Goal: Transaction & Acquisition: Purchase product/service

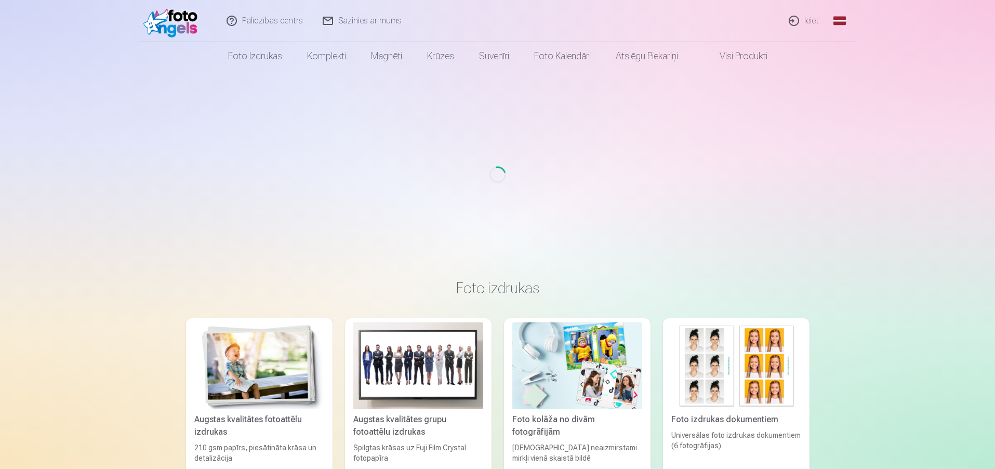
click at [810, 21] on link "Ieiet" at bounding box center [805, 21] width 50 height 42
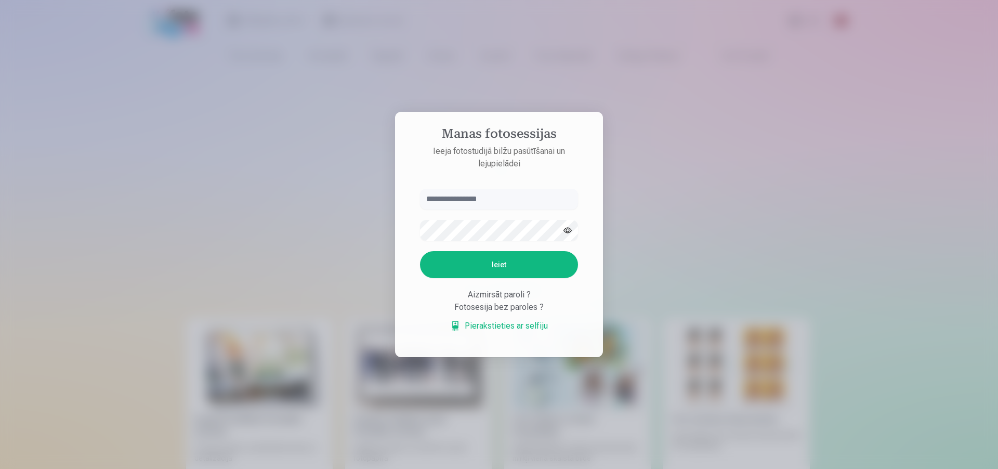
click at [537, 195] on input "text" at bounding box center [499, 199] width 158 height 21
type input "**********"
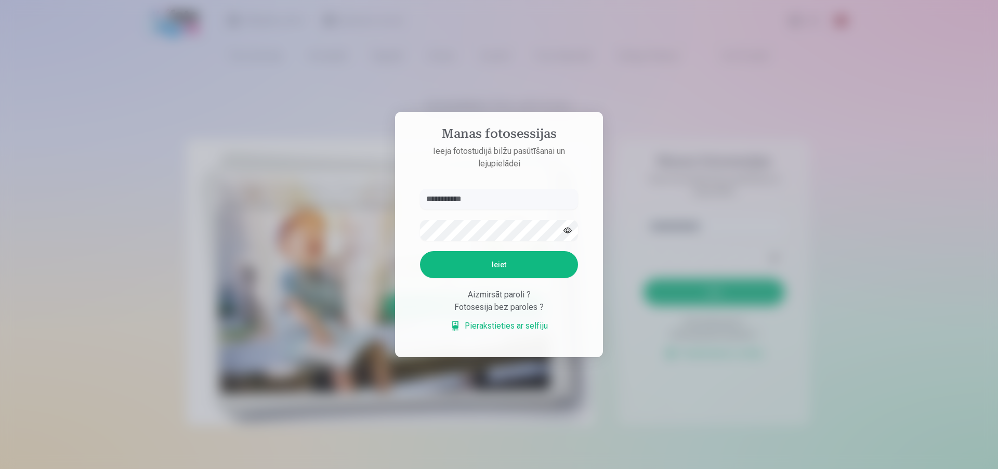
click at [571, 230] on button "button" at bounding box center [568, 230] width 20 height 20
click at [535, 259] on button "Ieiet" at bounding box center [499, 264] width 158 height 27
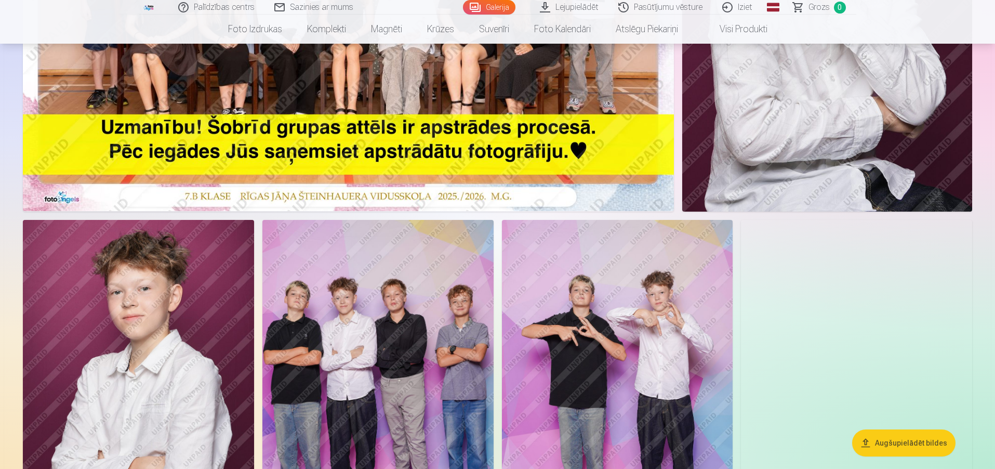
scroll to position [364, 0]
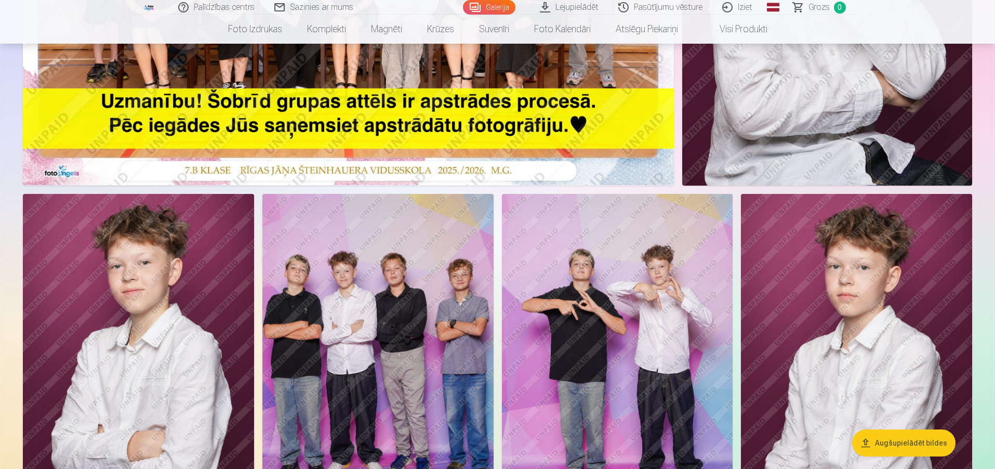
click at [888, 435] on button "Augšupielādēt bildes" at bounding box center [903, 442] width 103 height 27
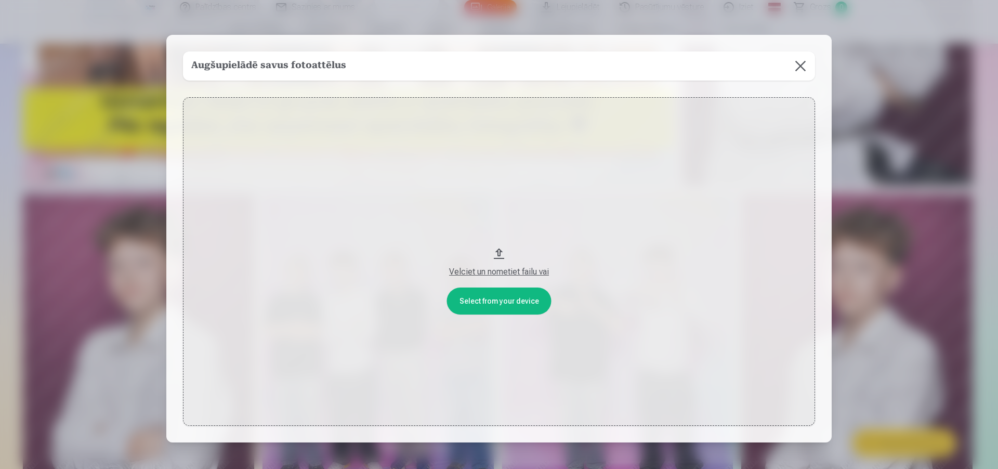
click at [801, 70] on button at bounding box center [800, 65] width 29 height 29
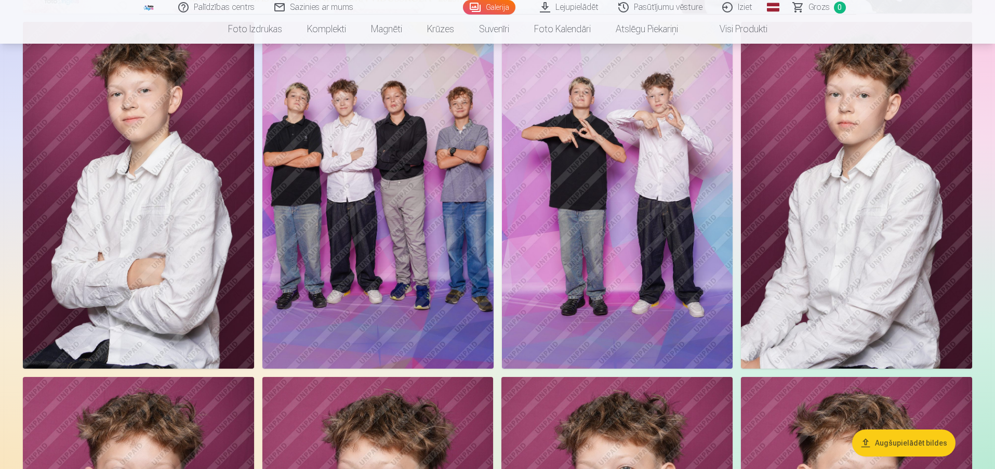
scroll to position [416, 0]
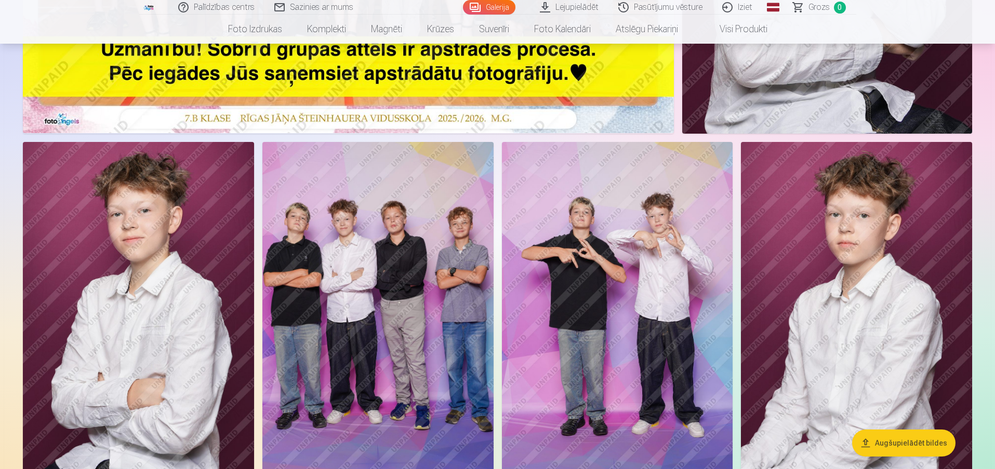
click at [639, 243] on img at bounding box center [617, 315] width 231 height 347
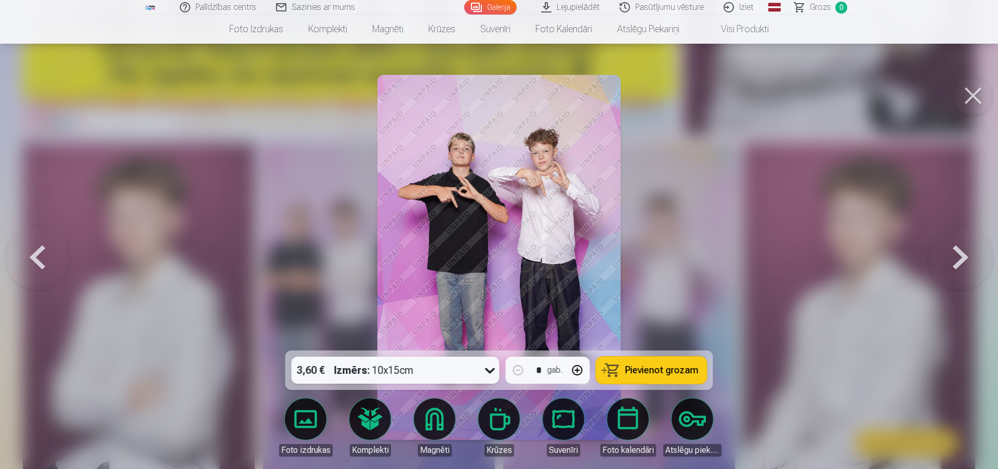
click at [974, 88] on button at bounding box center [973, 96] width 42 height 42
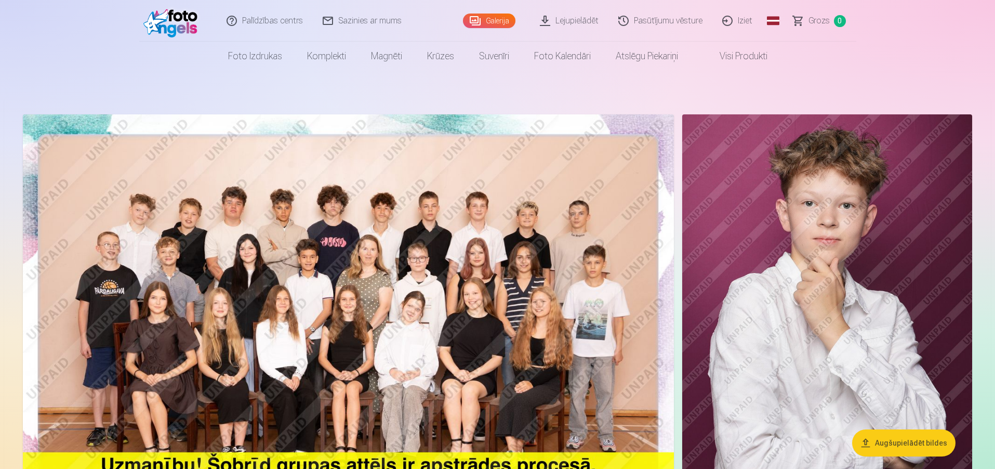
click at [143, 70] on nav "Foto izdrukas Augstas kvalitātes fotoattēlu izdrukas 210 gsm papīrs, piesātināt…" at bounding box center [497, 56] width 995 height 29
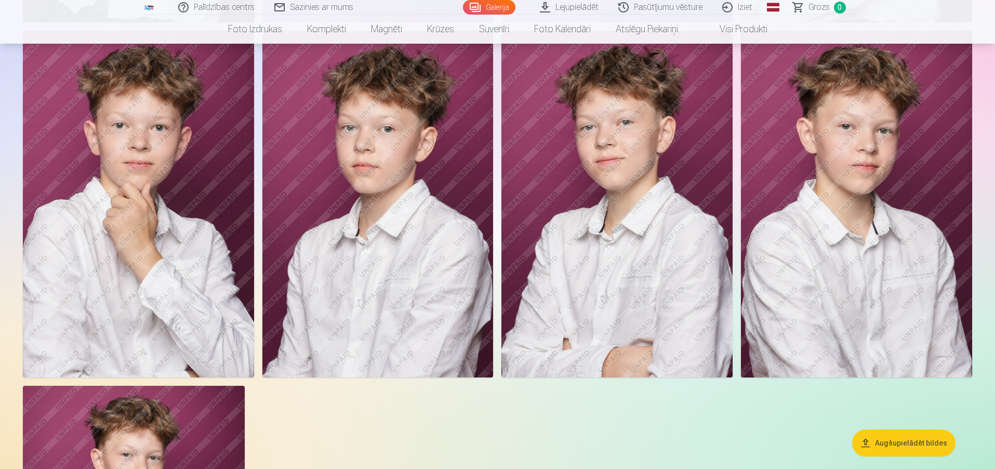
scroll to position [832, 0]
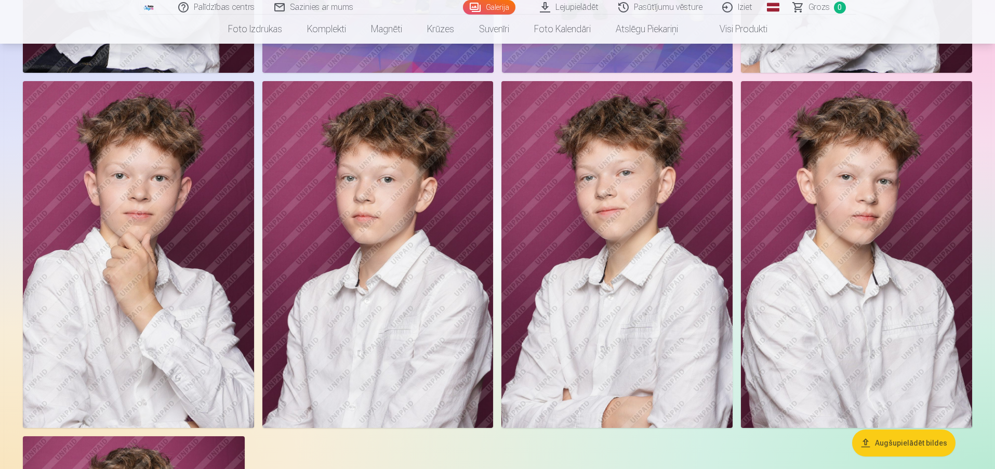
click at [846, 239] on img at bounding box center [856, 254] width 231 height 347
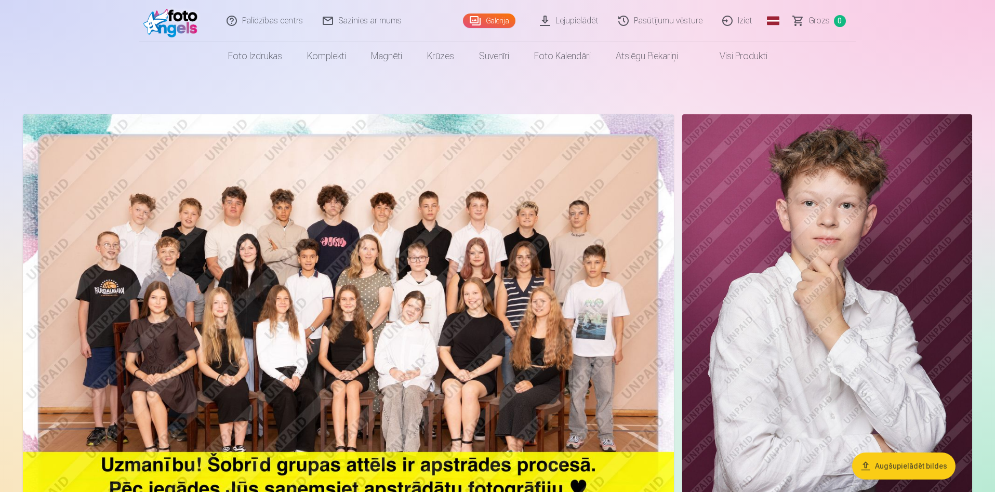
click at [509, 229] on img at bounding box center [348, 331] width 651 height 434
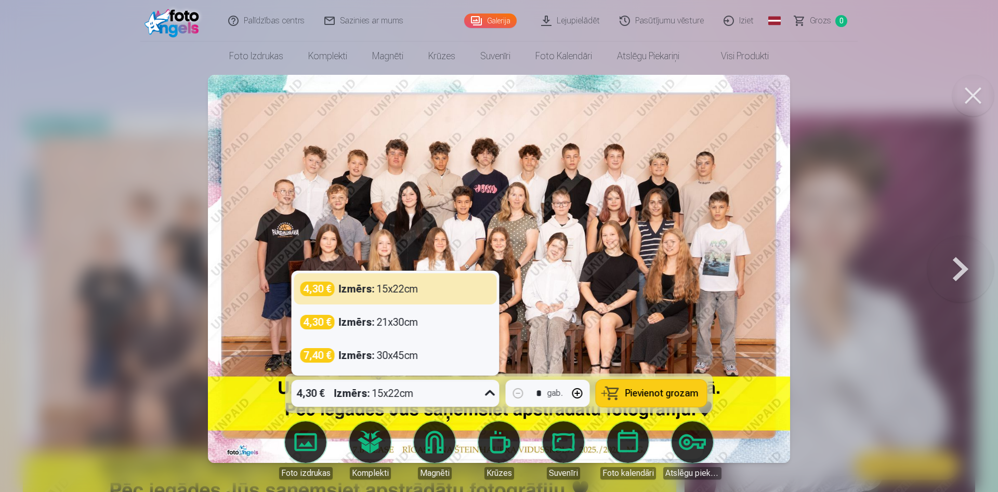
click at [490, 399] on icon at bounding box center [490, 393] width 17 height 17
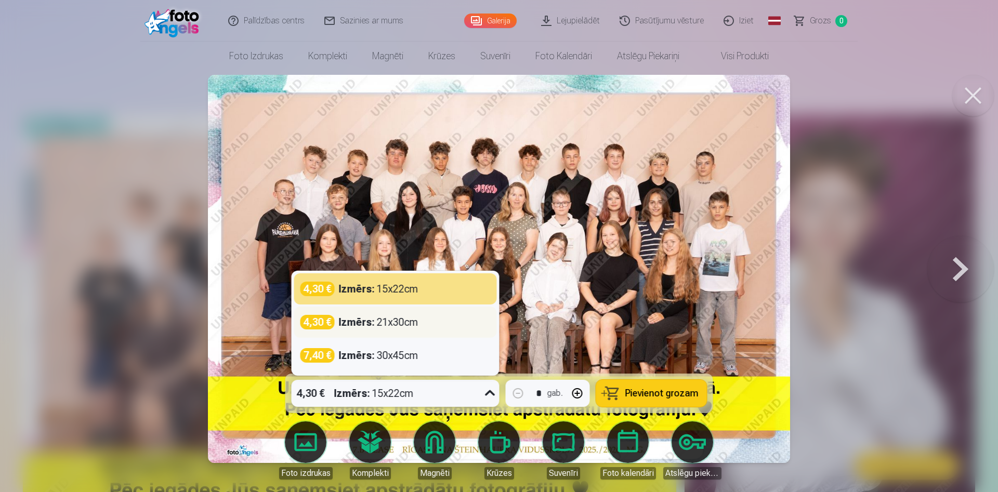
click at [397, 320] on div "Izmērs : 21x30cm" at bounding box center [379, 322] width 80 height 15
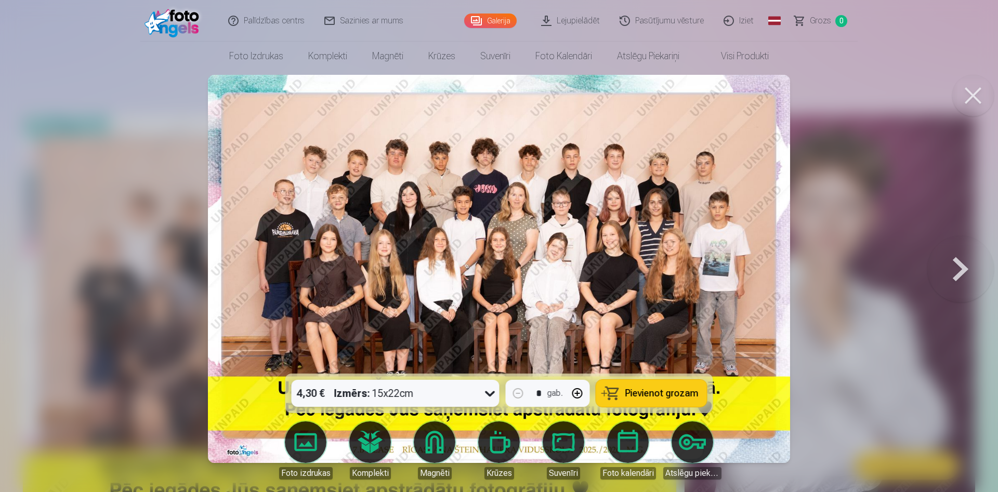
click at [951, 262] on button at bounding box center [960, 269] width 67 height 189
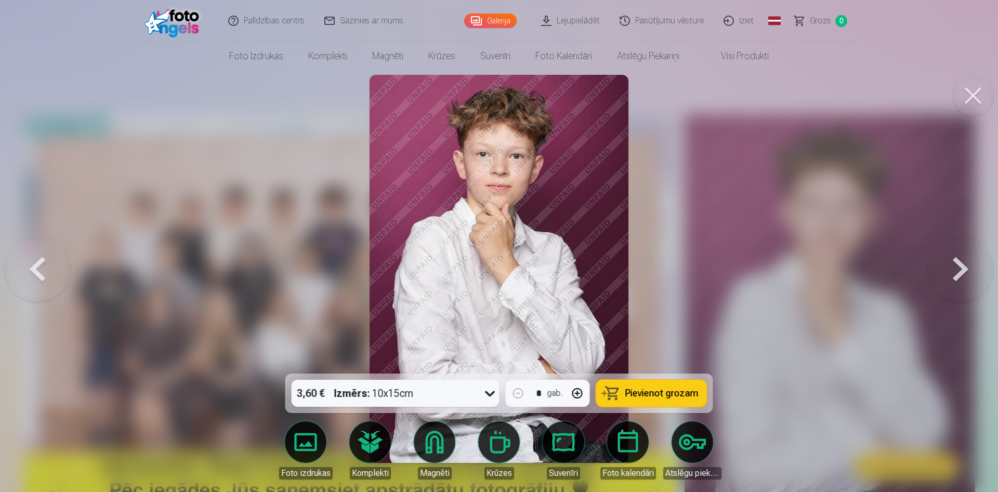
click at [21, 270] on button at bounding box center [37, 269] width 67 height 189
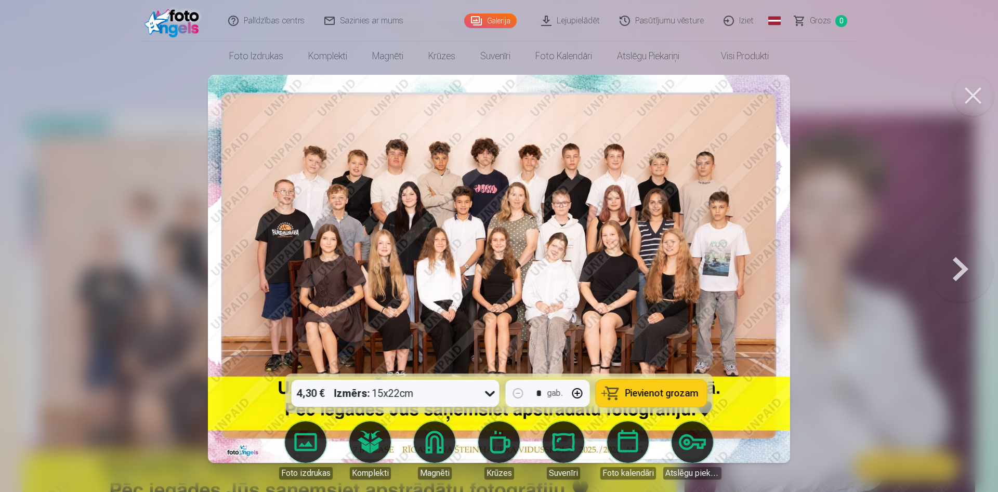
click at [643, 391] on span "Pievienot grozam" at bounding box center [661, 393] width 73 height 9
click at [676, 392] on span "Pievienot grozam" at bounding box center [661, 393] width 73 height 9
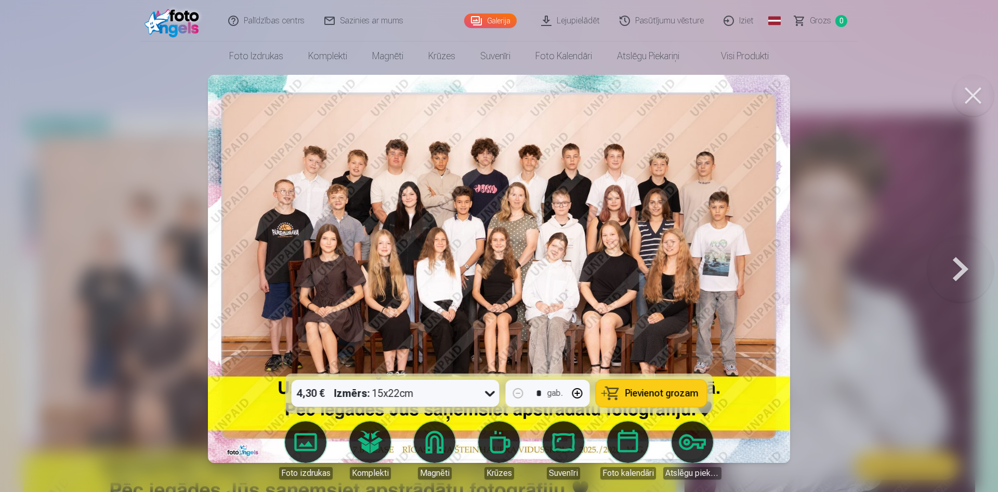
click at [676, 392] on span "Pievienot grozam" at bounding box center [661, 393] width 73 height 9
click at [822, 23] on span "Grozs" at bounding box center [820, 21] width 21 height 12
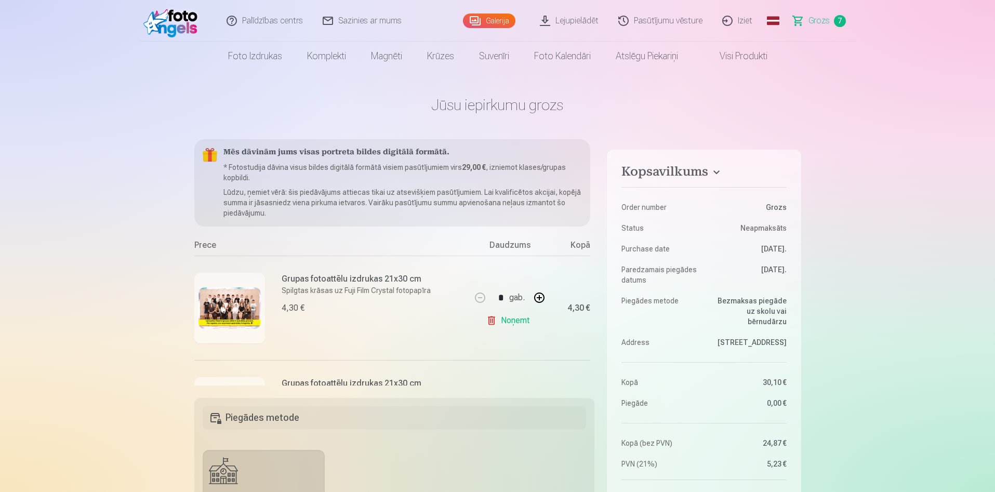
click at [503, 321] on link "Noņemt" at bounding box center [509, 320] width 47 height 21
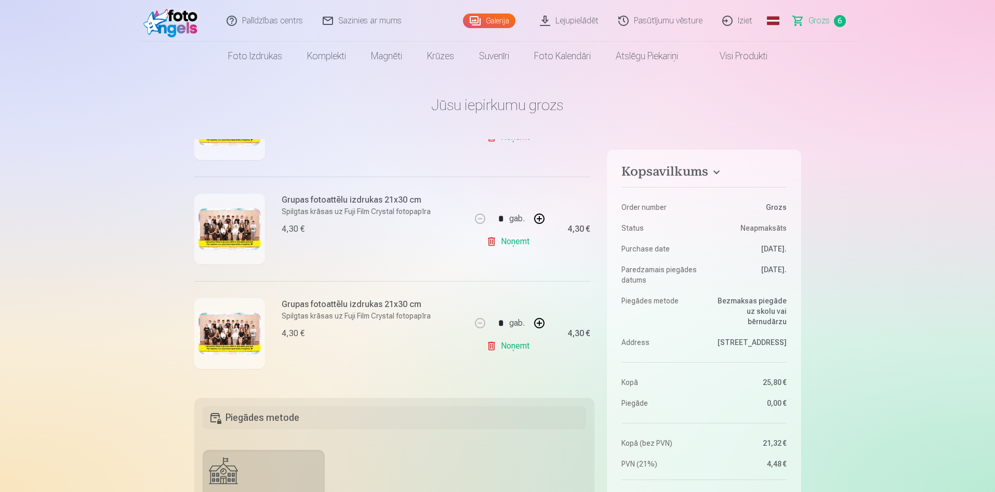
click at [504, 350] on link "Noņemt" at bounding box center [509, 346] width 47 height 21
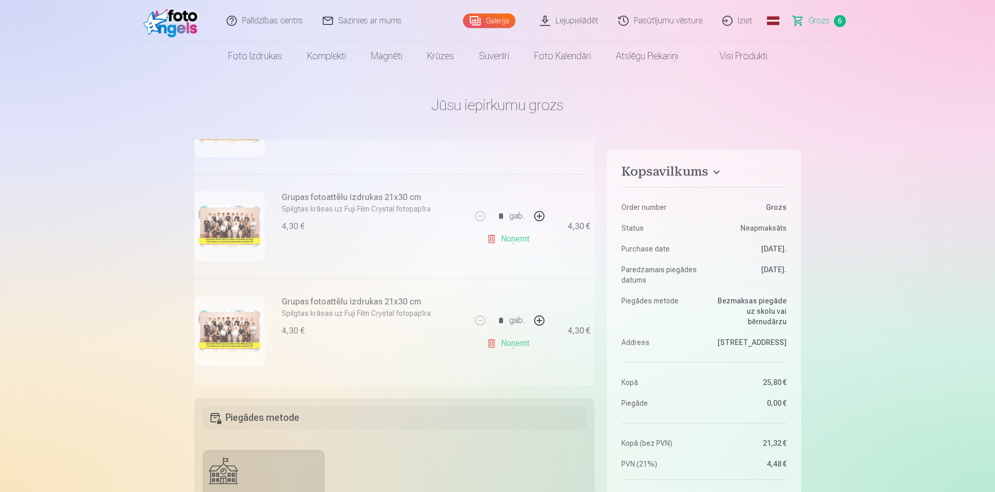
click at [515, 348] on div "Loading..." at bounding box center [392, 6] width 409 height 766
click at [509, 238] on div "Loading..." at bounding box center [392, 6] width 409 height 766
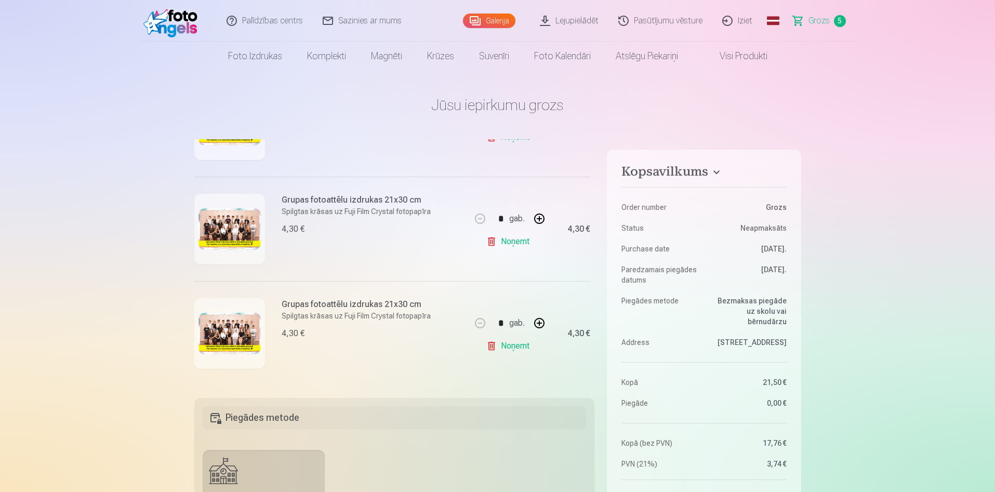
scroll to position [405, 0]
click at [501, 247] on link "Noņemt" at bounding box center [509, 241] width 47 height 21
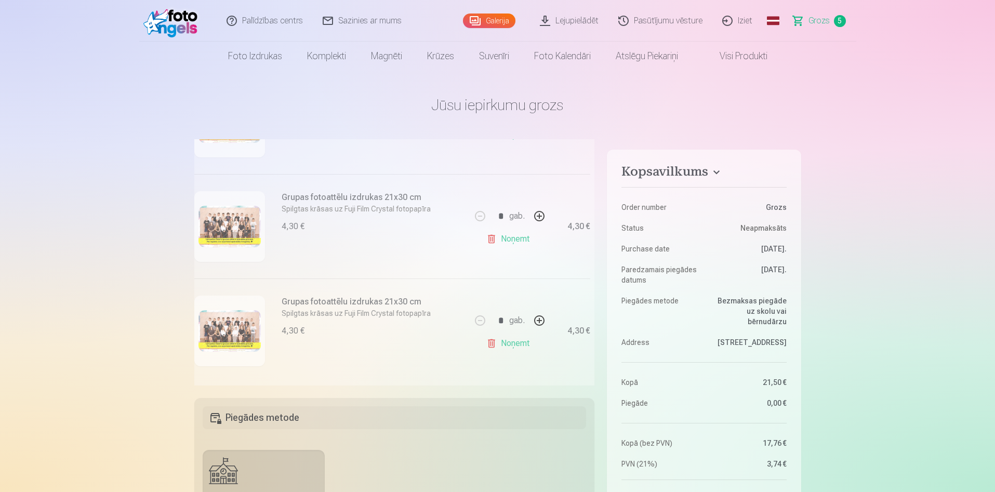
click at [513, 348] on div "Loading..." at bounding box center [392, 59] width 409 height 662
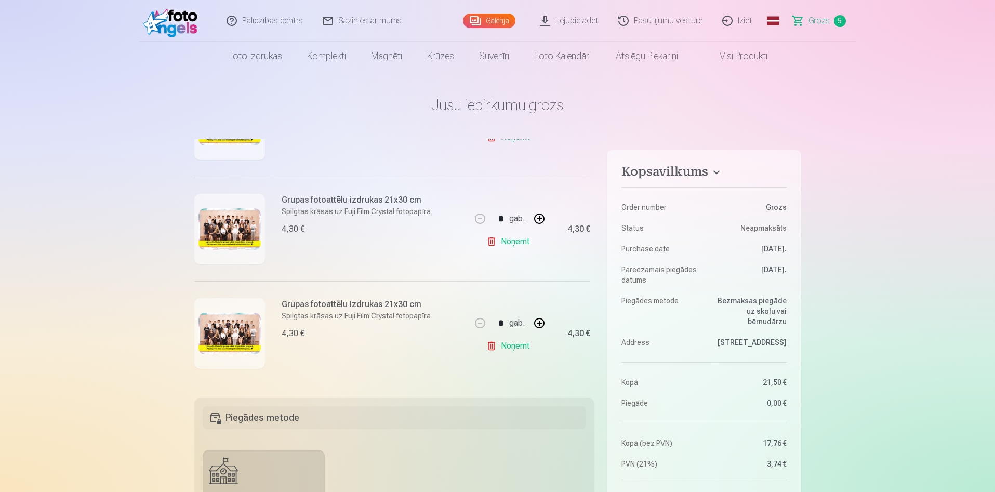
click at [510, 241] on link "Noņemt" at bounding box center [509, 241] width 47 height 21
click at [507, 340] on link "Noņemt" at bounding box center [509, 346] width 47 height 21
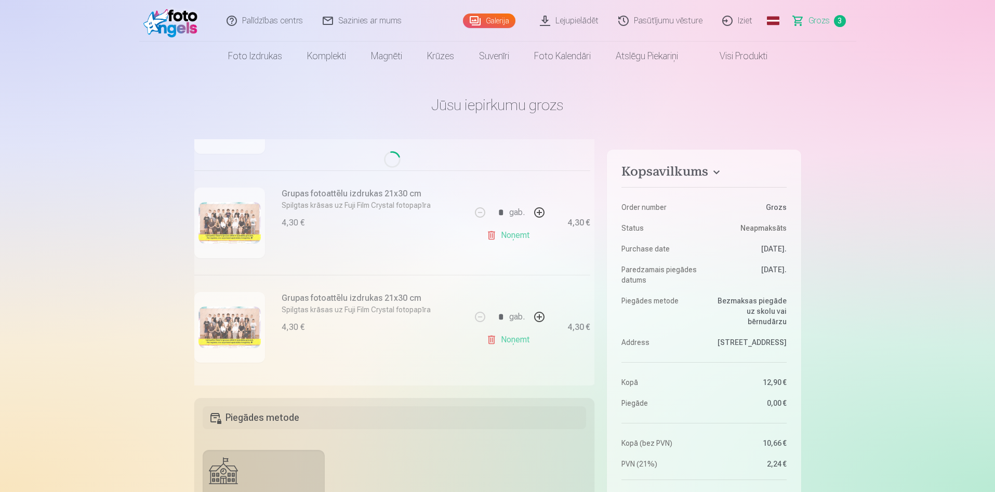
scroll to position [196, 0]
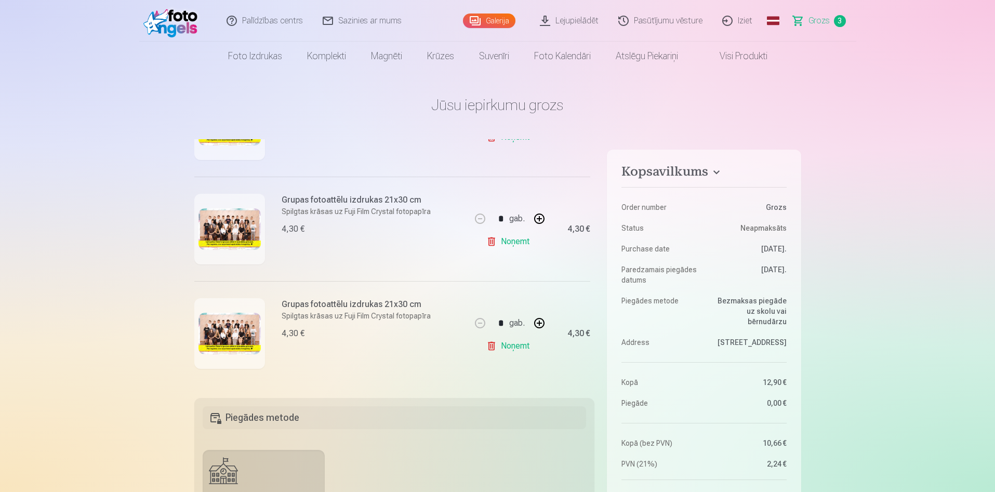
click at [520, 348] on link "Noņemt" at bounding box center [509, 346] width 47 height 21
click at [513, 240] on link "Noņemt" at bounding box center [509, 241] width 47 height 21
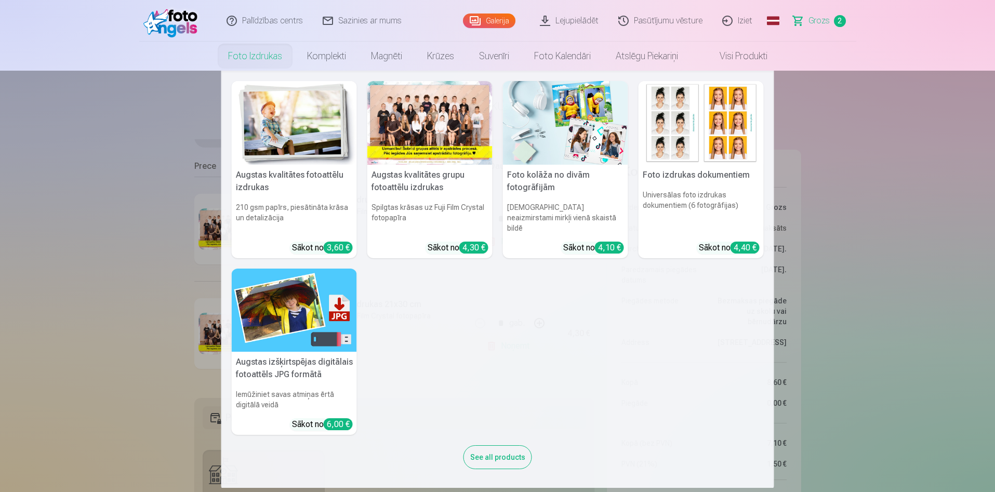
click at [272, 56] on link "Foto izdrukas" at bounding box center [255, 56] width 79 height 29
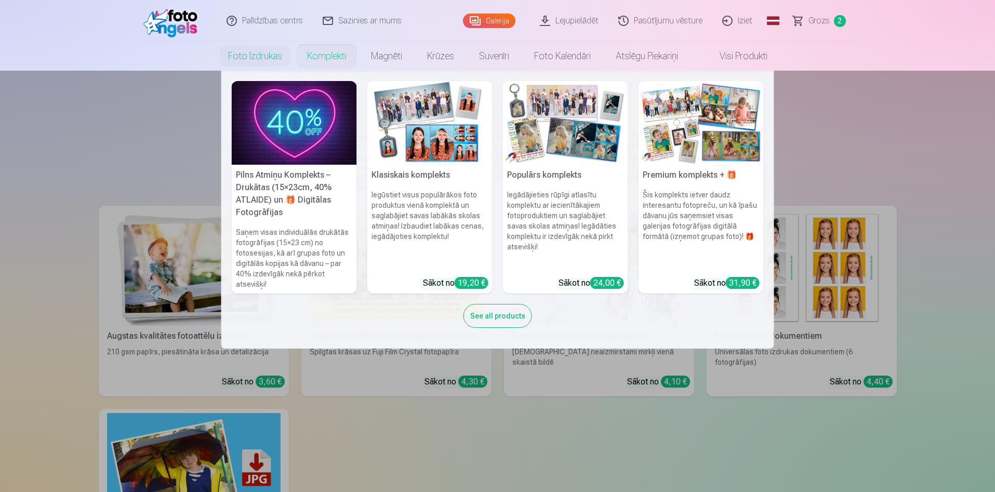
click at [308, 50] on link "Komplekti" at bounding box center [327, 56] width 64 height 29
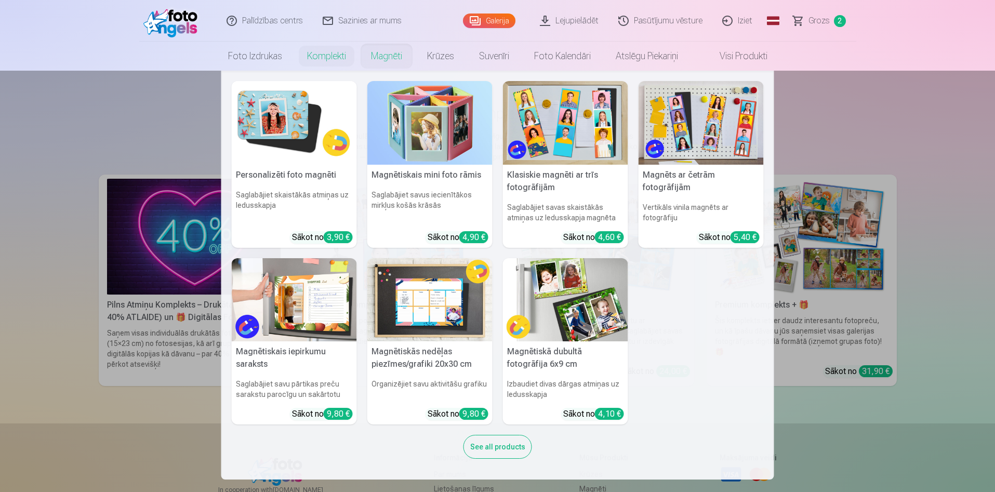
click at [380, 67] on link "Magnēti" at bounding box center [387, 56] width 56 height 29
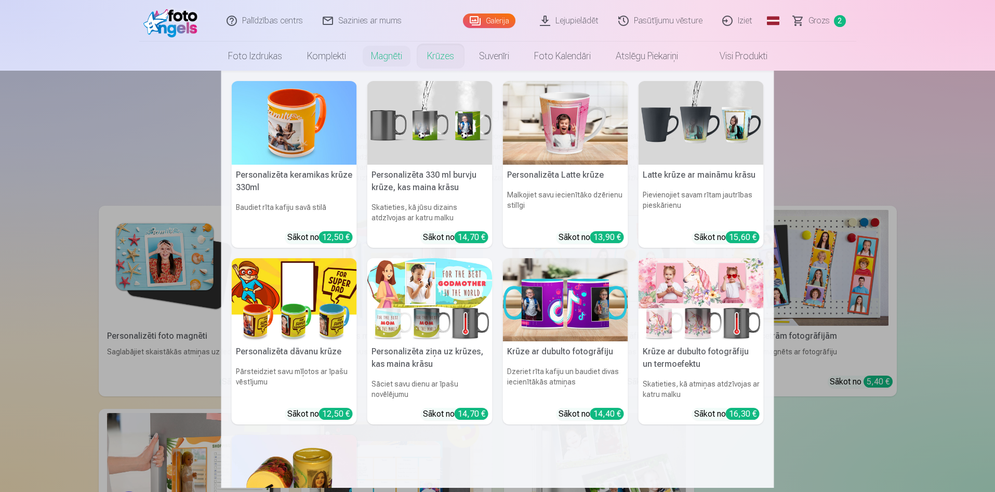
click at [459, 63] on link "Krūzes" at bounding box center [441, 56] width 52 height 29
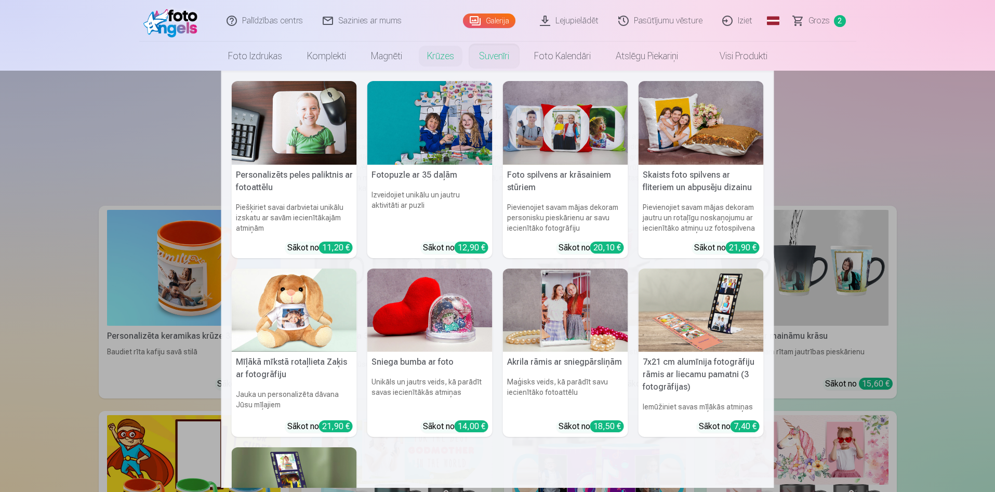
click at [489, 63] on link "Suvenīri" at bounding box center [494, 56] width 55 height 29
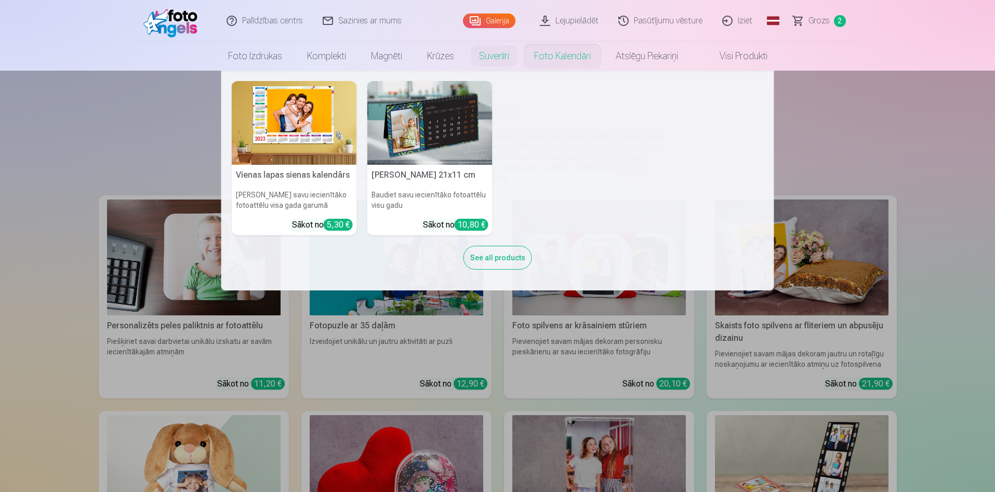
click at [558, 57] on link "Foto kalendāri" at bounding box center [563, 56] width 82 height 29
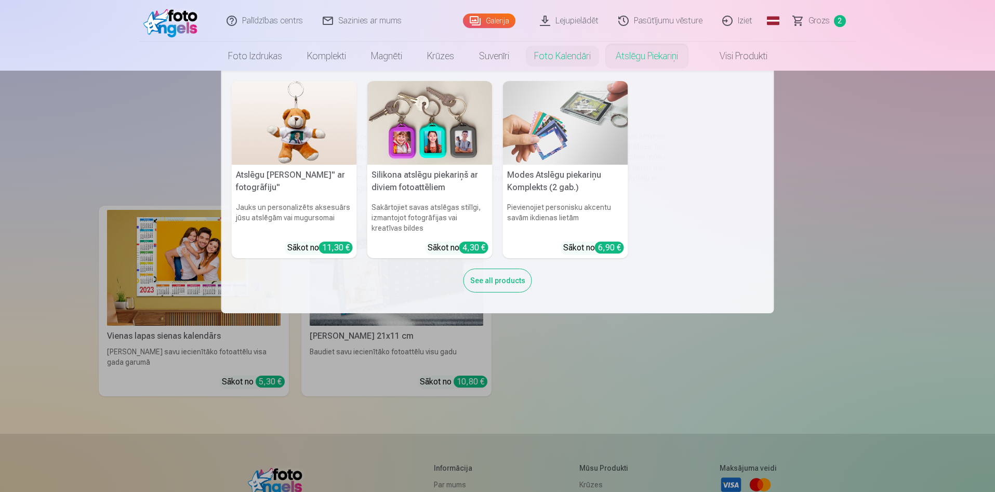
click at [609, 59] on link "Atslēgu piekariņi" at bounding box center [646, 56] width 87 height 29
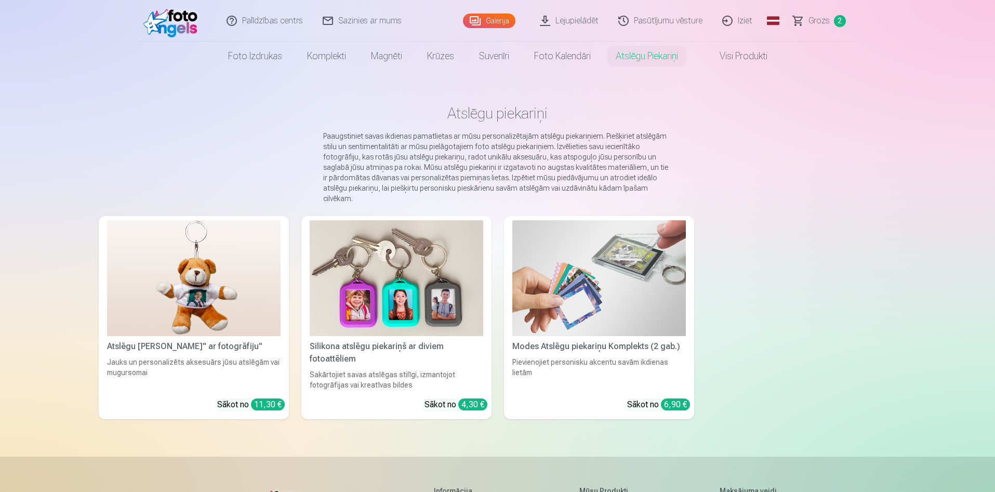
click at [726, 65] on link "Visi produkti" at bounding box center [735, 56] width 89 height 29
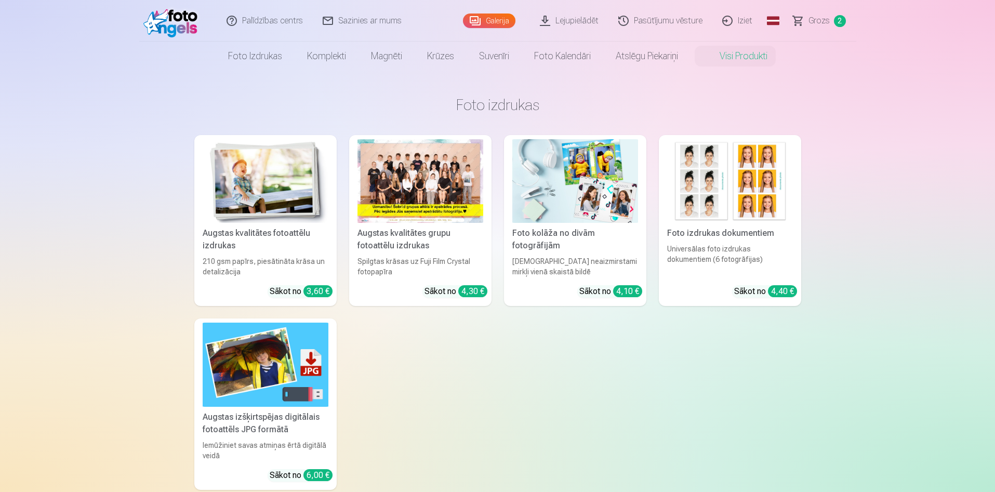
click at [504, 28] on link "Galerija" at bounding box center [489, 21] width 52 height 15
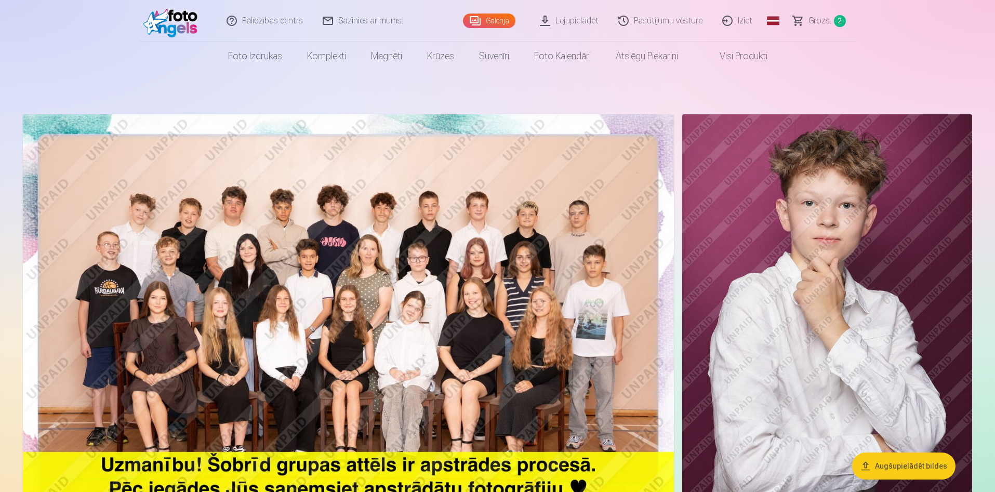
click at [798, 28] on link "Grozs 2" at bounding box center [820, 21] width 73 height 42
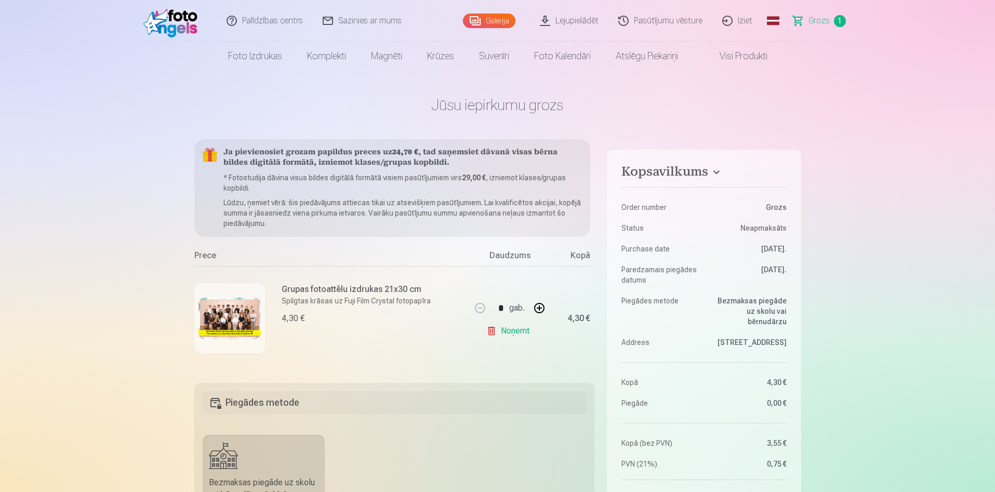
click at [498, 27] on link "Galerija" at bounding box center [489, 21] width 52 height 15
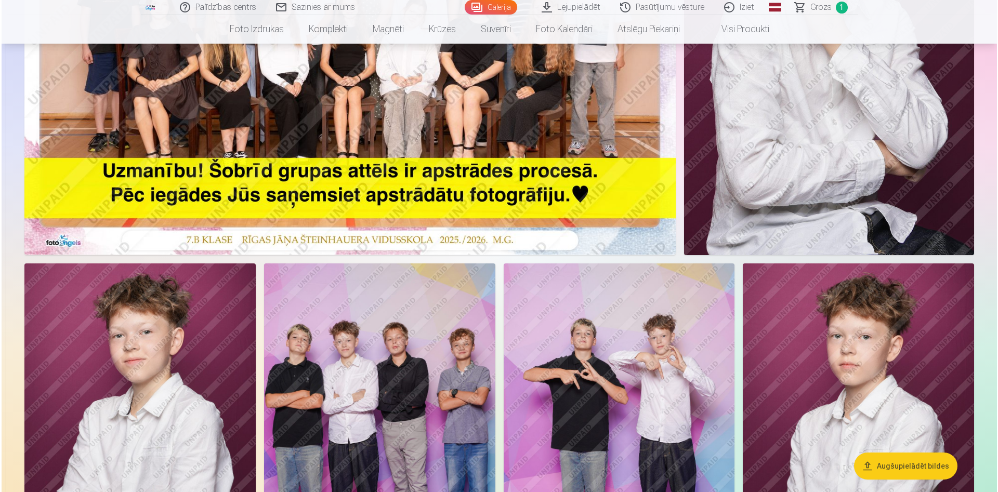
scroll to position [416, 0]
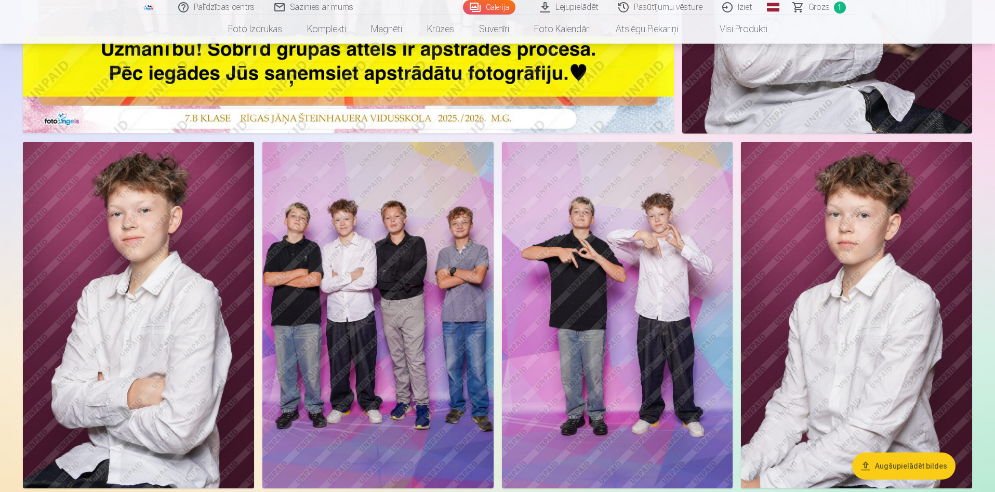
click at [675, 258] on img at bounding box center [617, 315] width 231 height 347
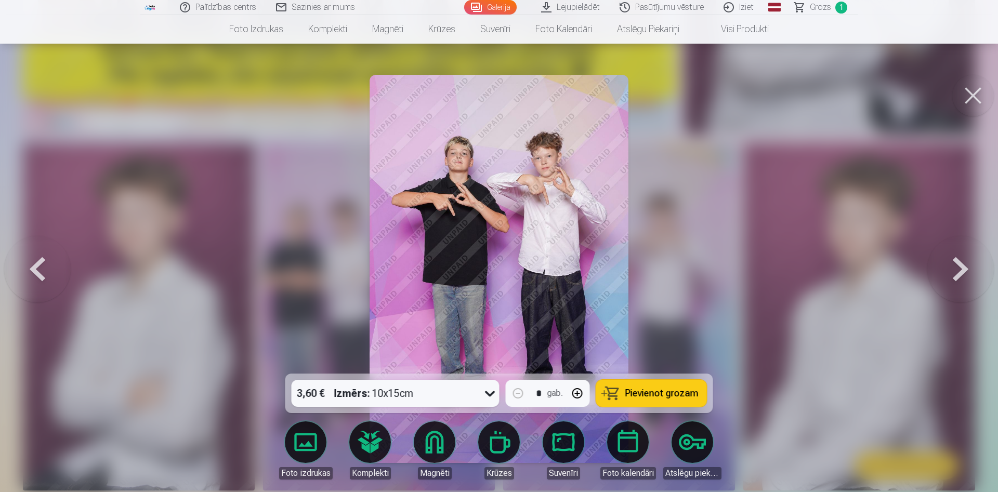
click at [464, 399] on div "3,60 € Izmērs : 10x15cm" at bounding box center [386, 393] width 188 height 27
click at [760, 264] on div at bounding box center [499, 246] width 998 height 492
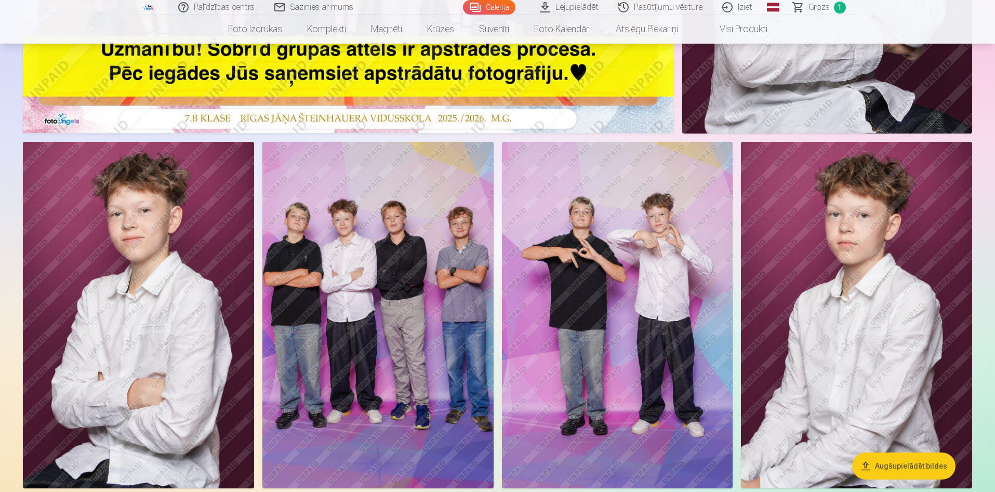
click at [403, 299] on img at bounding box center [377, 315] width 231 height 347
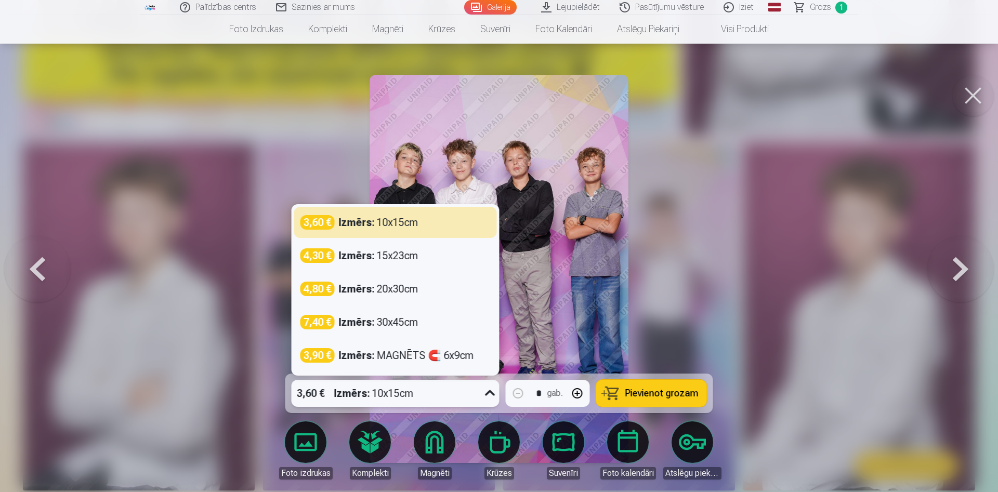
click at [469, 399] on div "3,60 € Izmērs : 10x15cm" at bounding box center [386, 393] width 188 height 27
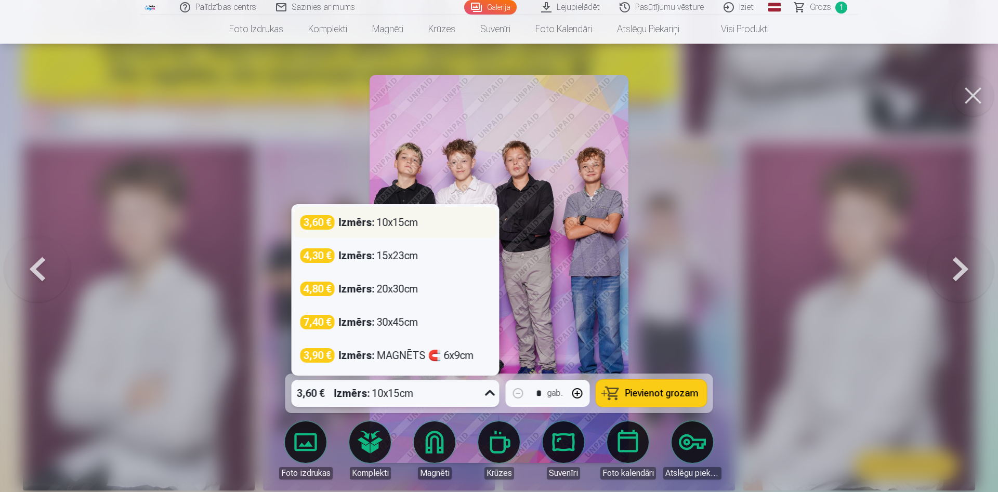
click at [443, 225] on div "3,60 € Izmērs : 10x15cm" at bounding box center [395, 222] width 190 height 15
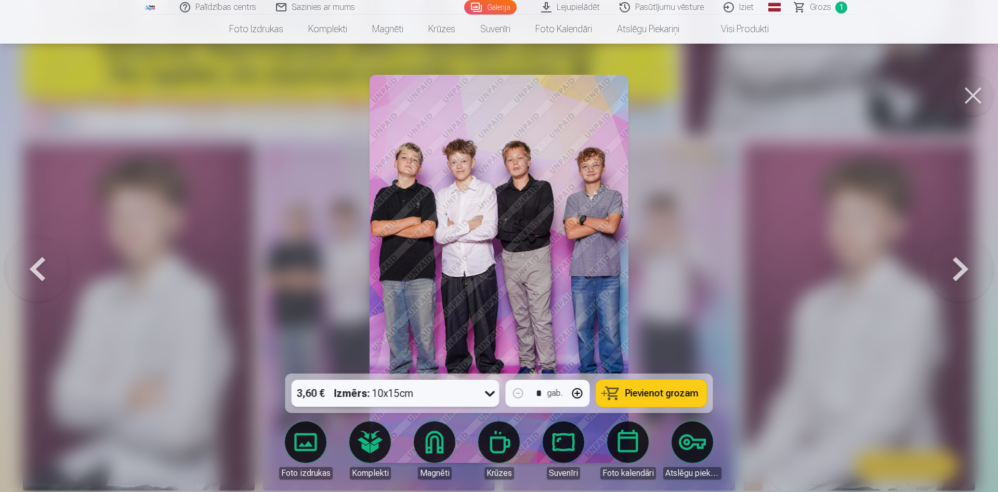
click at [671, 400] on button "Pievienot grozam" at bounding box center [651, 393] width 111 height 27
click at [689, 395] on span "Pievienot grozam" at bounding box center [661, 393] width 73 height 9
click at [825, 5] on span "Grozs" at bounding box center [820, 7] width 21 height 12
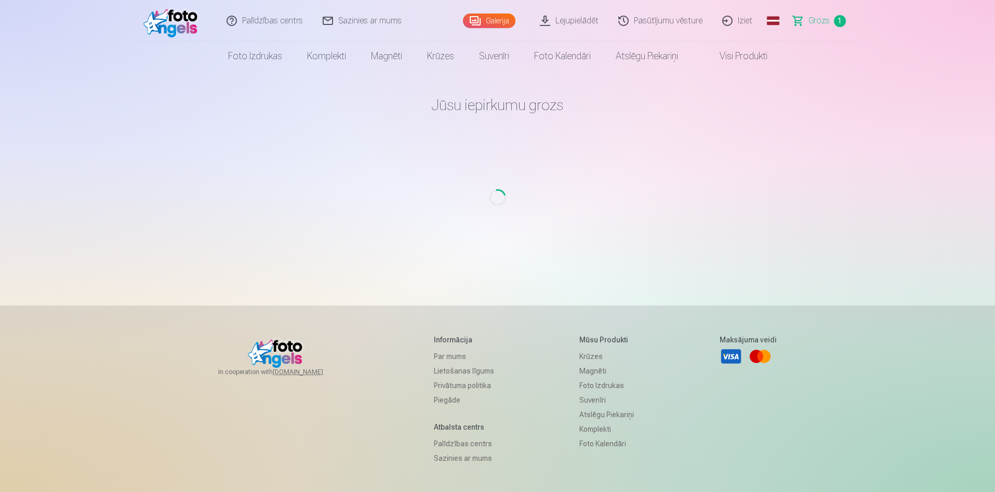
click at [704, 155] on main "[PERSON_NAME] iepirkumu grozs Loading..." at bounding box center [497, 176] width 607 height 210
click at [556, 144] on main "[PERSON_NAME] iepirkumu grozs Loading..." at bounding box center [497, 176] width 607 height 210
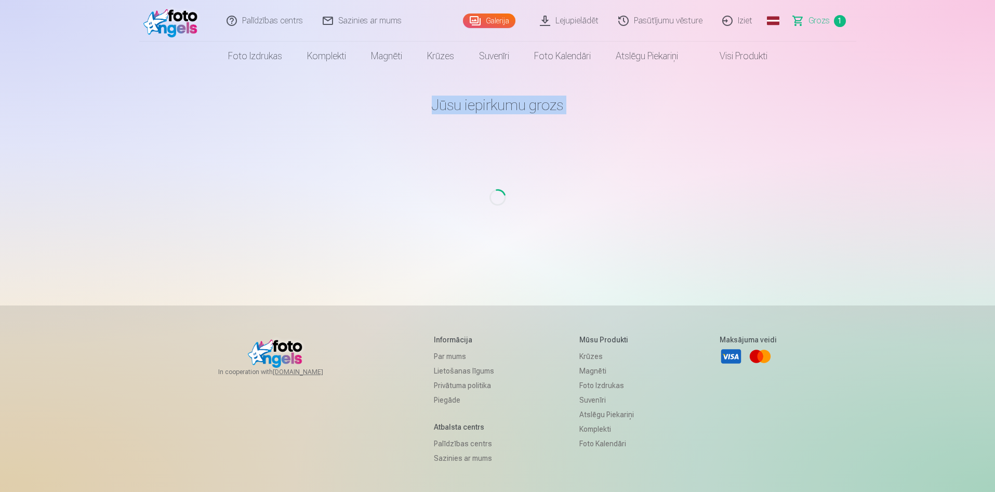
click at [556, 144] on main "[PERSON_NAME] iepirkumu grozs Loading..." at bounding box center [497, 176] width 607 height 210
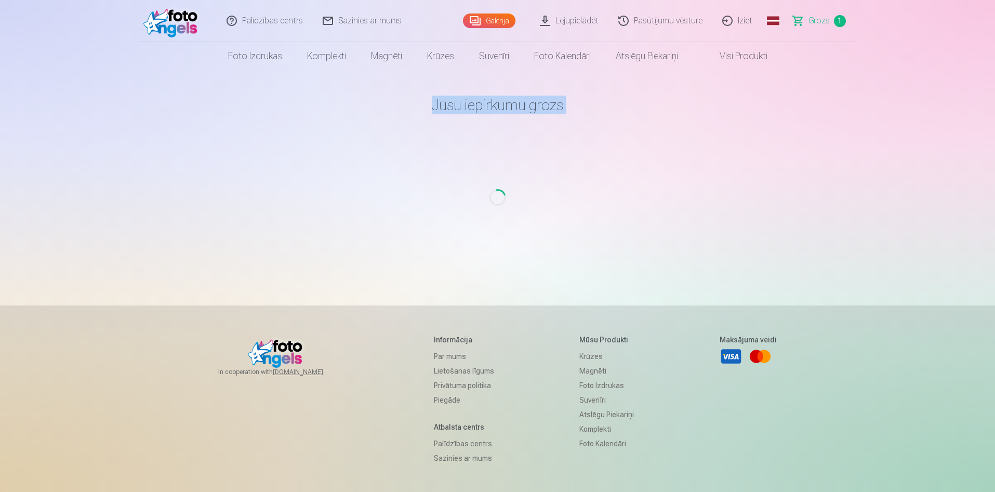
click at [556, 144] on main "[PERSON_NAME] iepirkumu grozs Loading..." at bounding box center [497, 176] width 607 height 210
click at [747, 159] on main "[PERSON_NAME] iepirkumu grozs Loading..." at bounding box center [497, 176] width 607 height 210
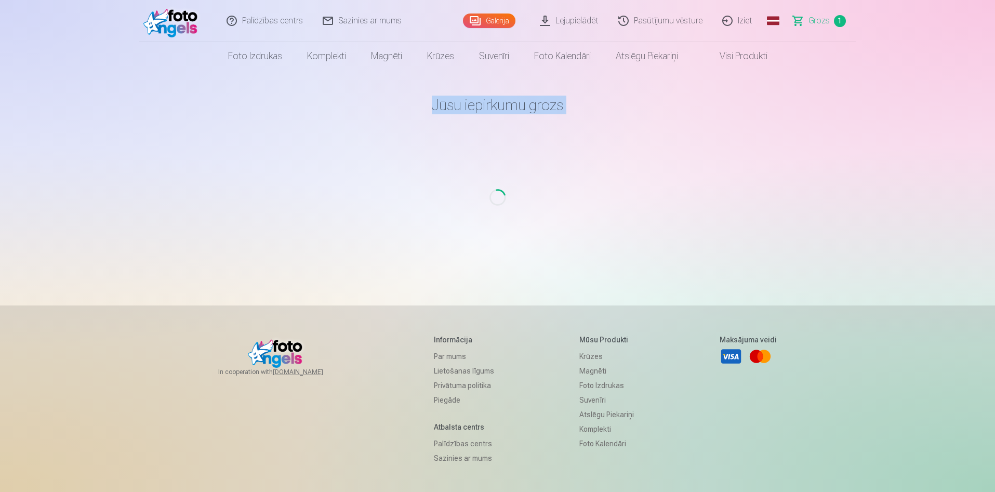
click at [467, 105] on h1 "Jūsu iepirkumu grozs" at bounding box center [497, 105] width 607 height 19
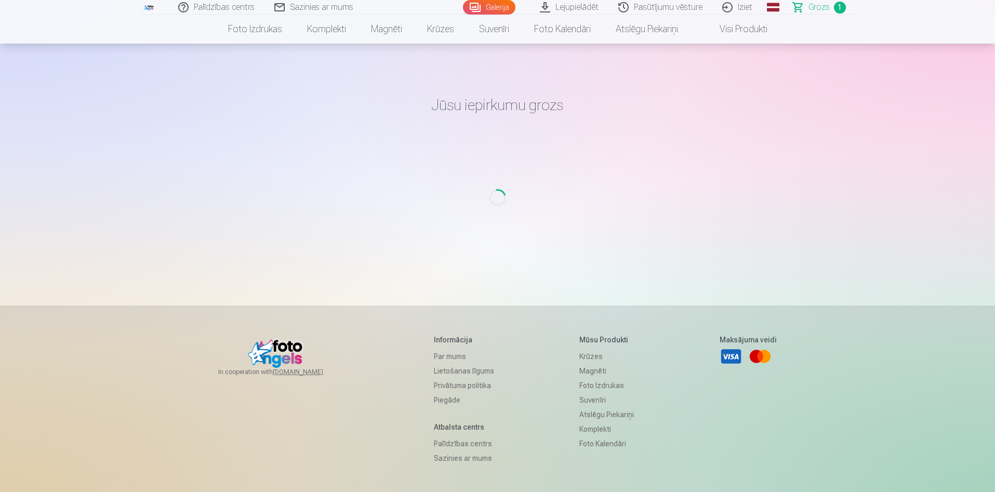
scroll to position [99, 0]
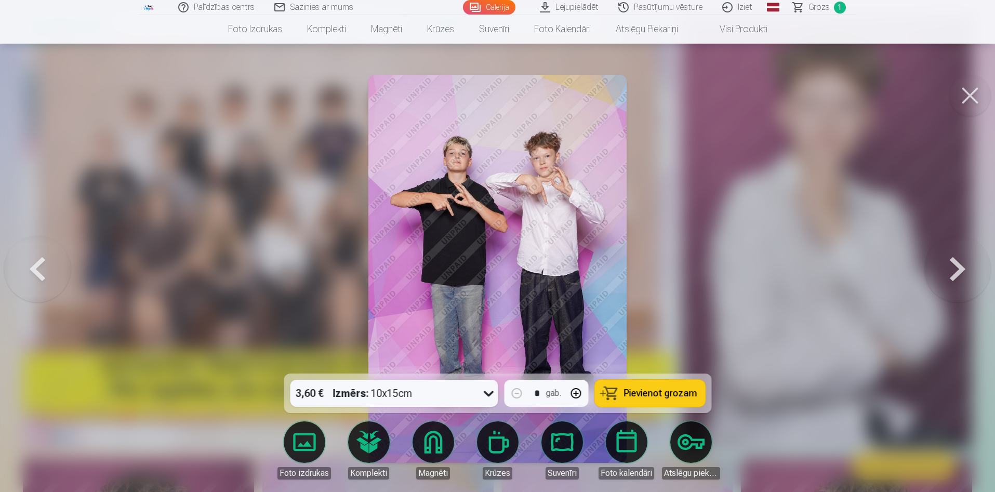
scroll to position [416, 0]
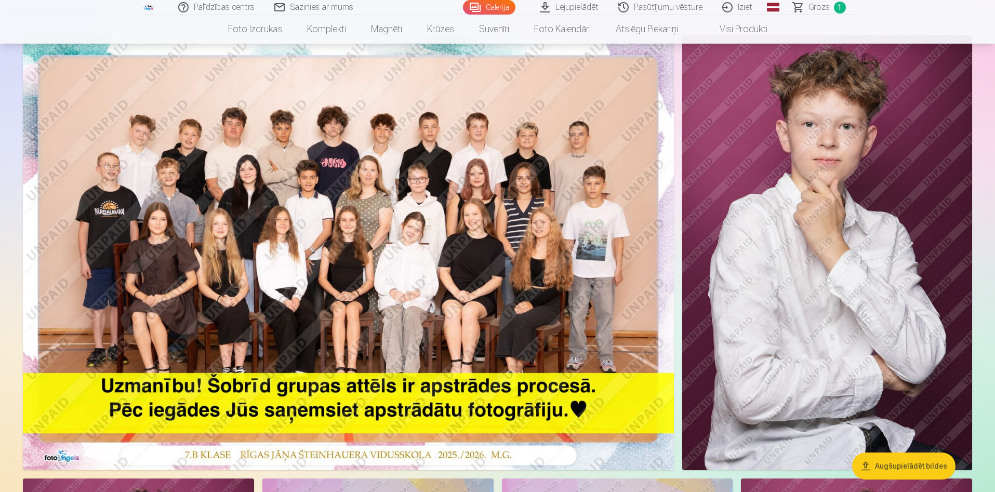
scroll to position [312, 0]
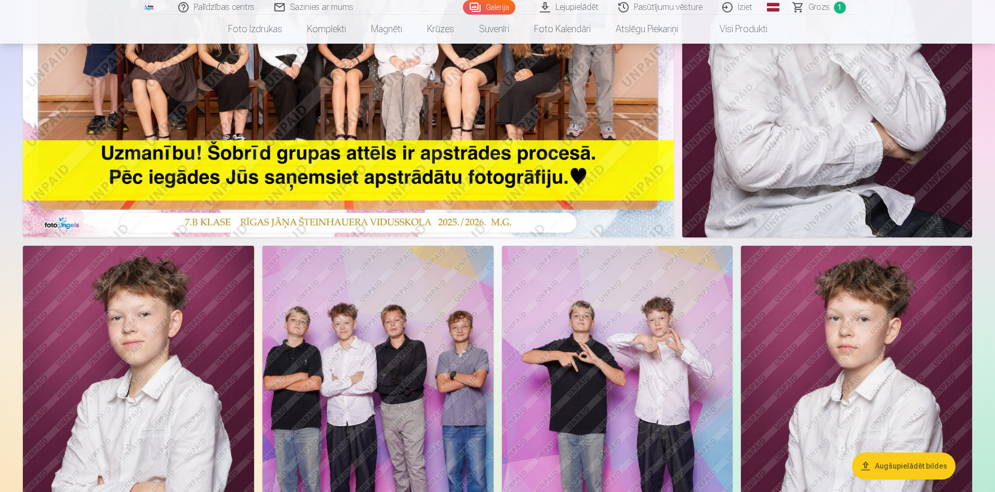
click at [563, 346] on img at bounding box center [617, 419] width 231 height 347
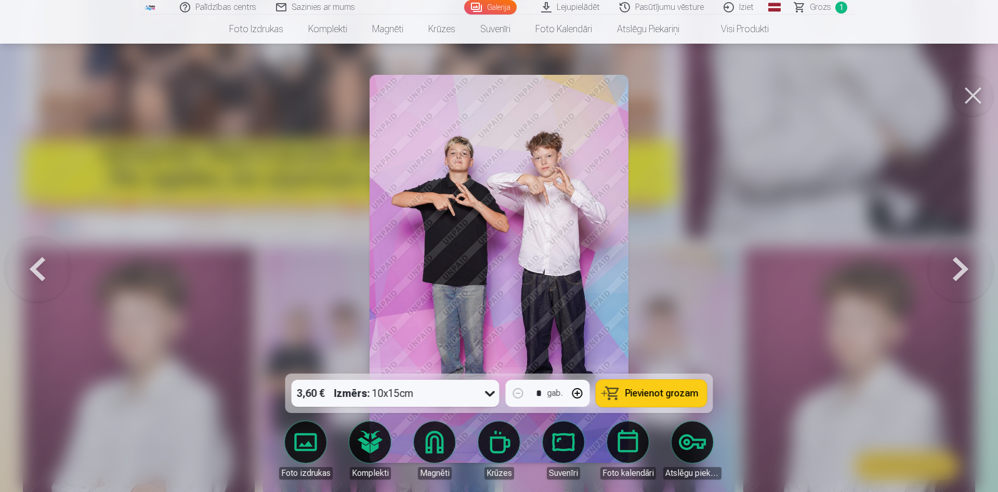
click at [642, 397] on button "Pievienot grozam" at bounding box center [651, 393] width 111 height 27
click at [48, 270] on button at bounding box center [37, 269] width 67 height 189
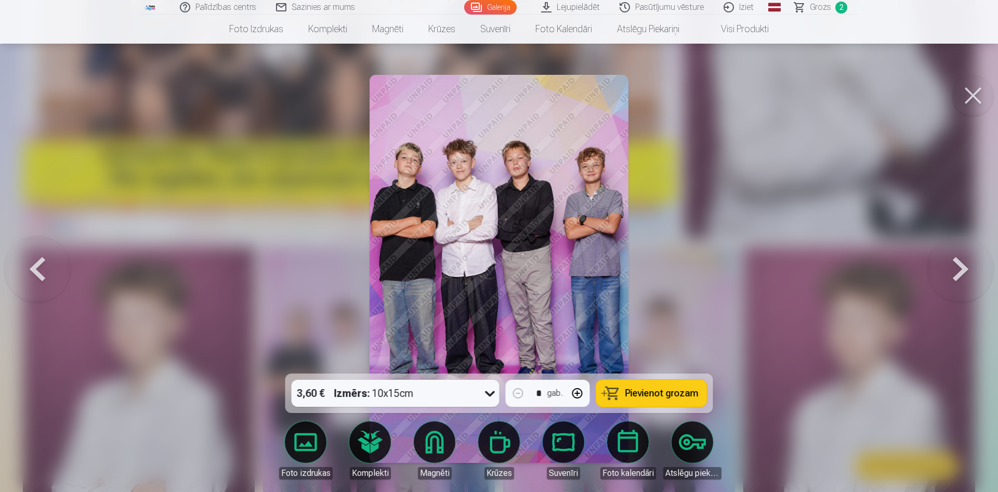
click at [671, 394] on span "Pievienot grozam" at bounding box center [661, 393] width 73 height 9
click at [970, 271] on button at bounding box center [960, 269] width 67 height 189
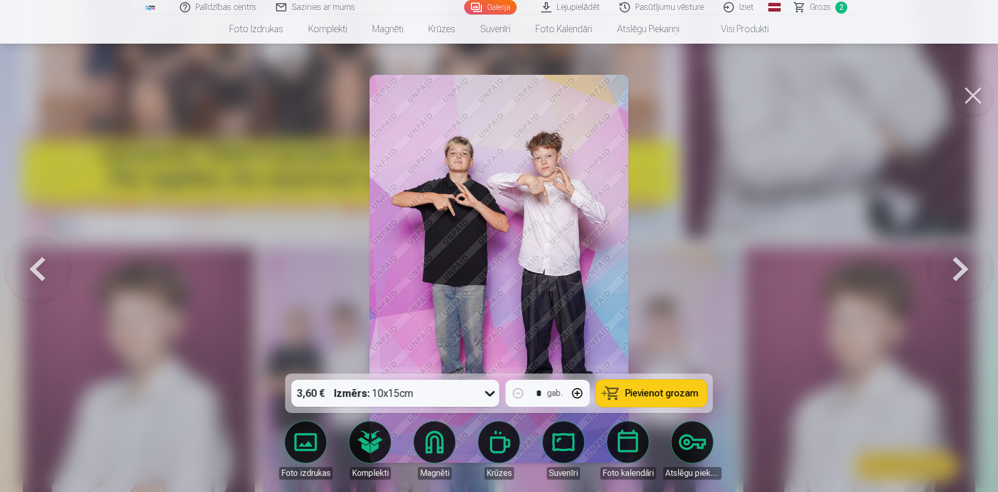
click at [969, 271] on button at bounding box center [960, 269] width 67 height 189
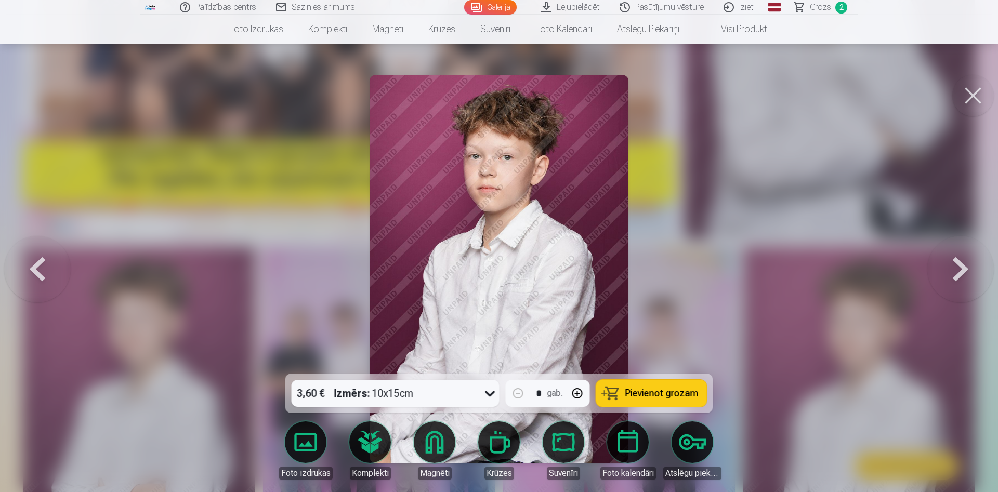
click at [41, 269] on button at bounding box center [37, 269] width 67 height 189
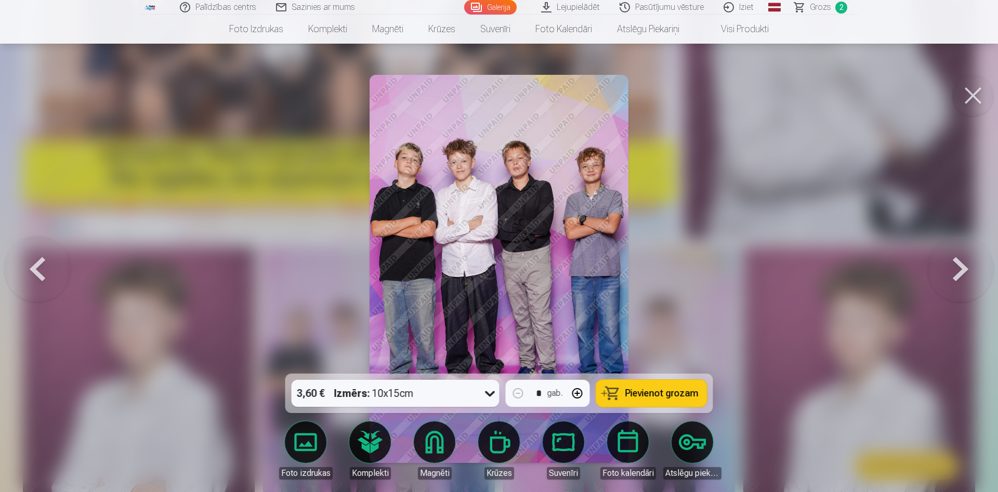
click at [41, 269] on button at bounding box center [37, 269] width 67 height 189
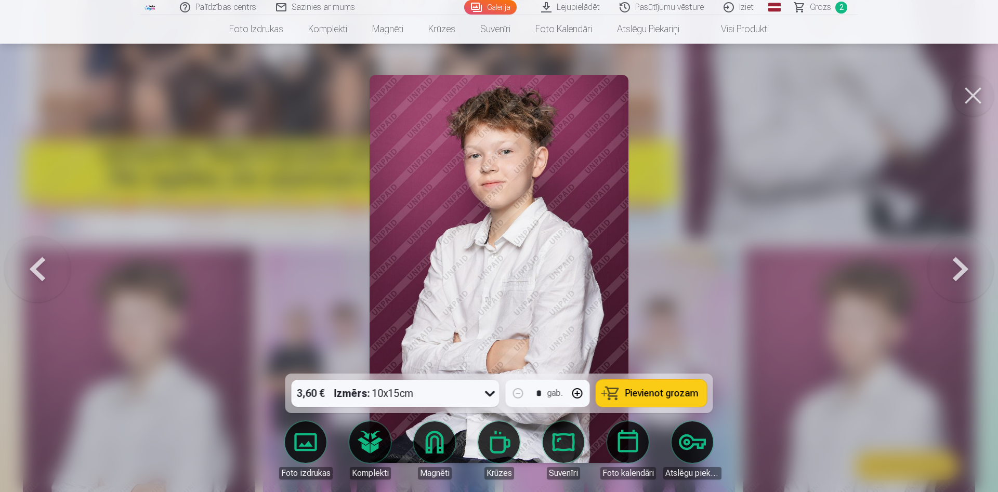
click at [967, 249] on button at bounding box center [960, 269] width 67 height 189
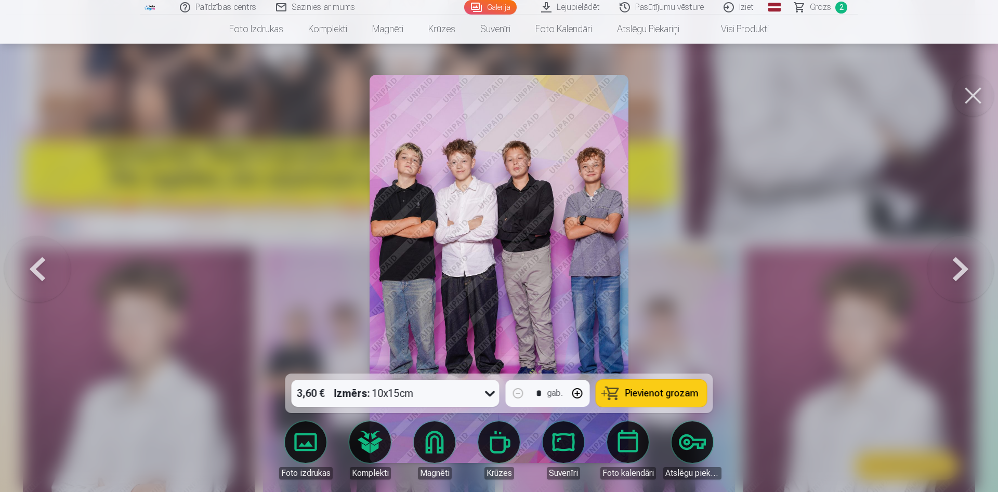
click at [659, 393] on span "Pievienot grozam" at bounding box center [661, 393] width 73 height 9
click at [964, 280] on button at bounding box center [960, 269] width 67 height 189
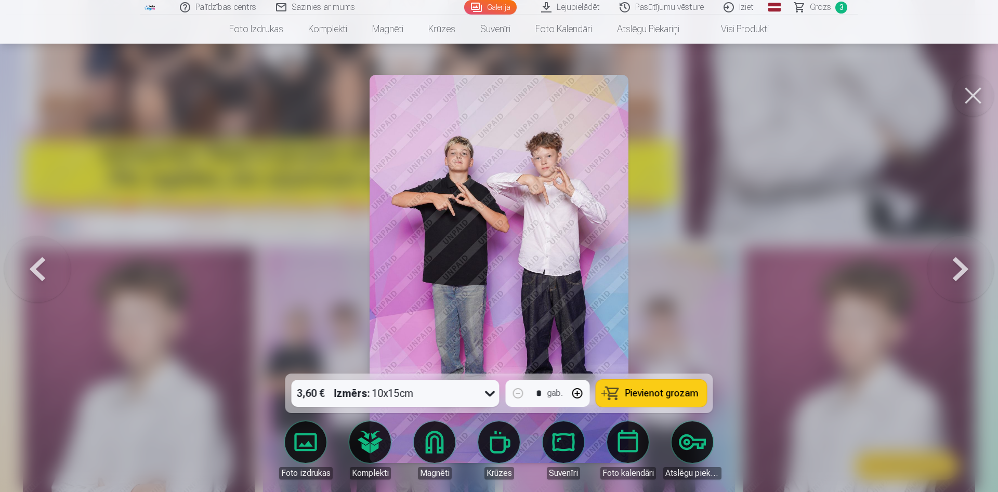
click at [964, 280] on button at bounding box center [960, 269] width 67 height 189
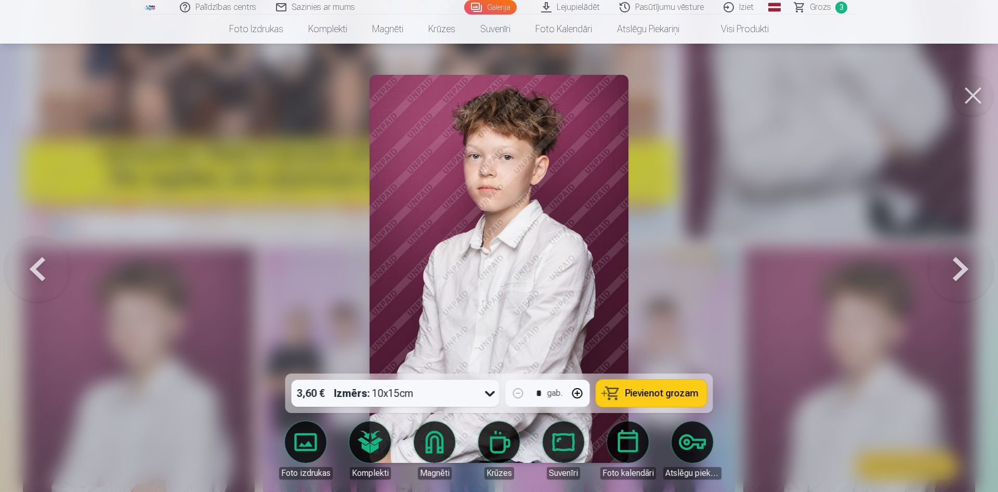
click at [964, 280] on button at bounding box center [960, 269] width 67 height 189
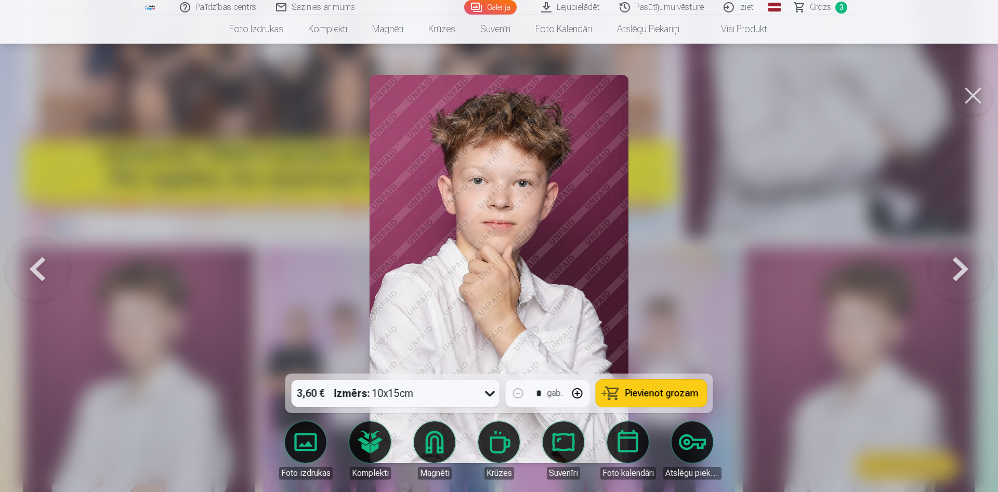
click at [964, 280] on button at bounding box center [960, 269] width 67 height 189
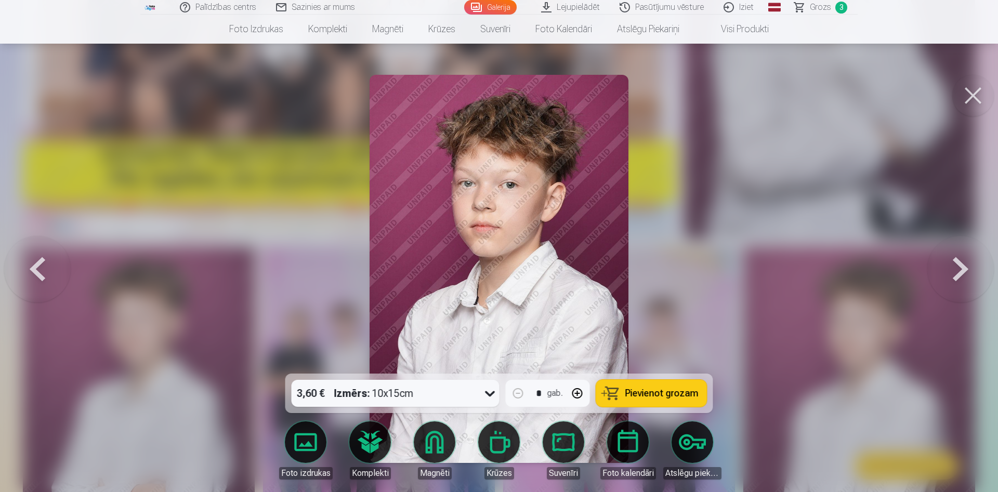
click at [964, 280] on button at bounding box center [960, 269] width 67 height 189
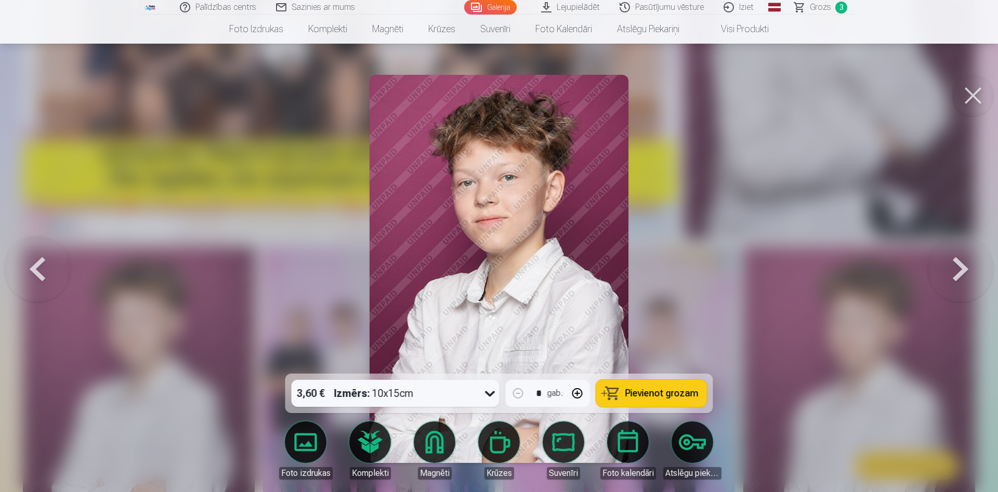
click at [963, 281] on button at bounding box center [960, 269] width 67 height 189
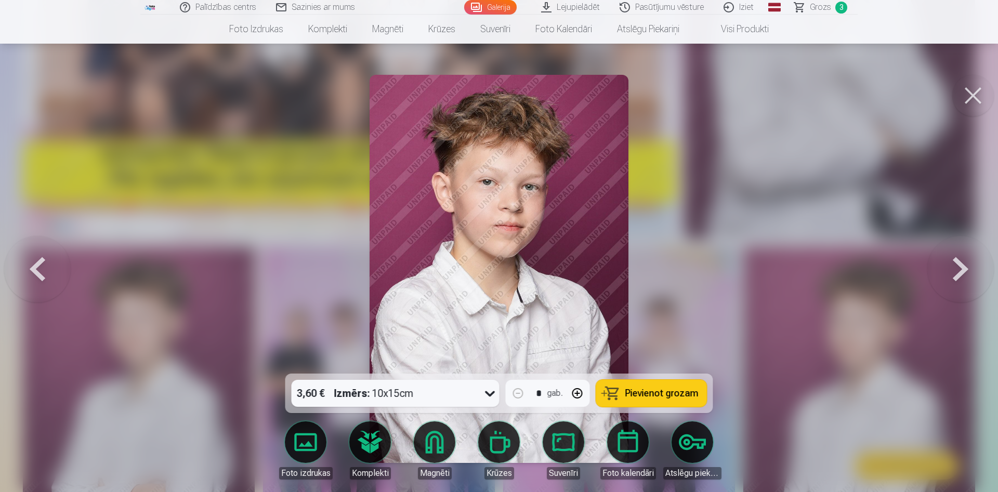
click at [680, 393] on span "Pievienot grozam" at bounding box center [661, 393] width 73 height 9
click at [960, 266] on button at bounding box center [960, 269] width 67 height 189
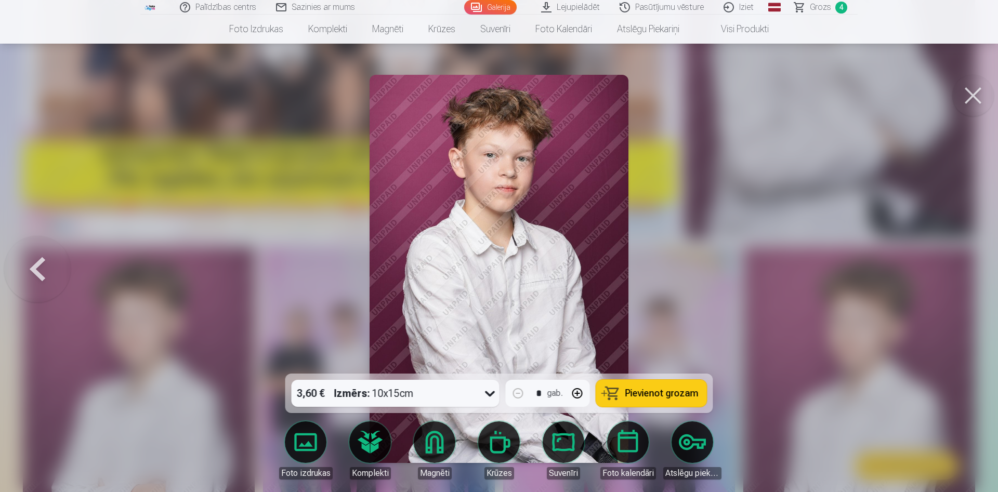
click at [959, 266] on div at bounding box center [499, 246] width 998 height 492
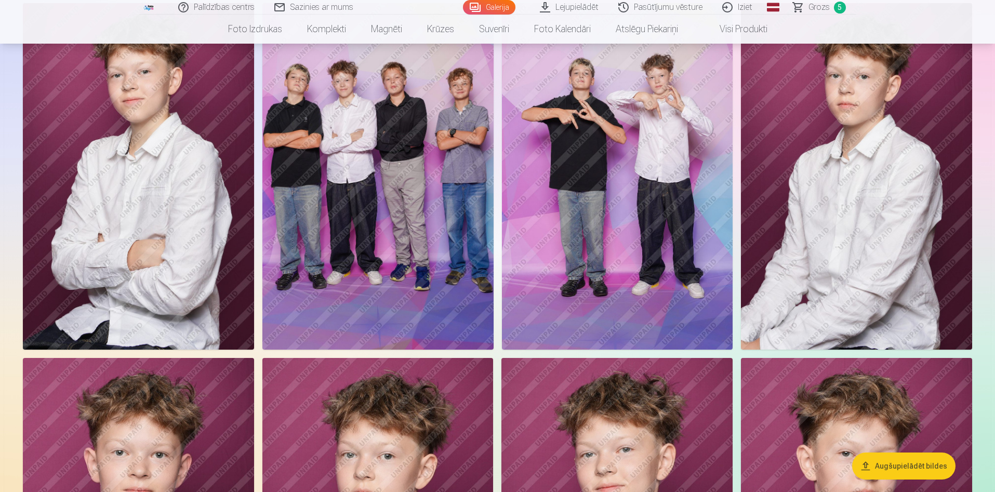
scroll to position [312, 0]
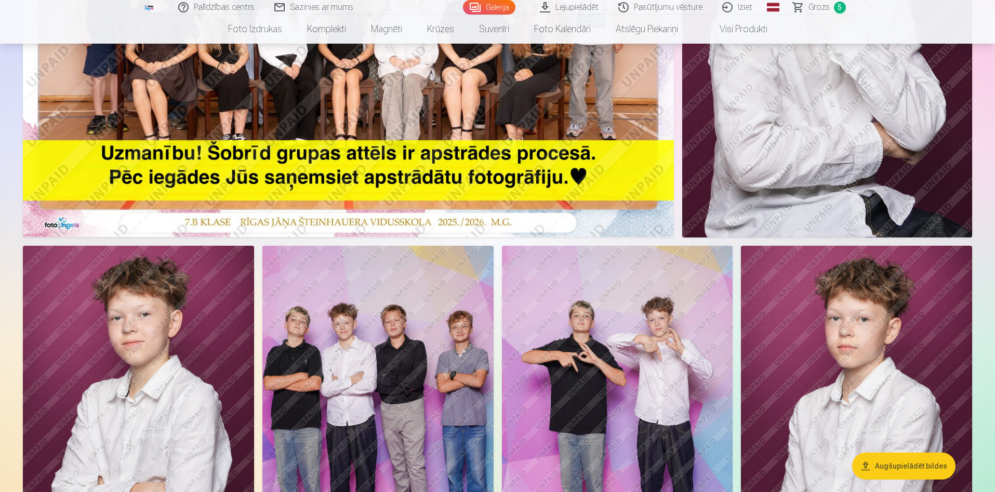
click at [888, 458] on button "Augšupielādēt bildes" at bounding box center [903, 466] width 103 height 27
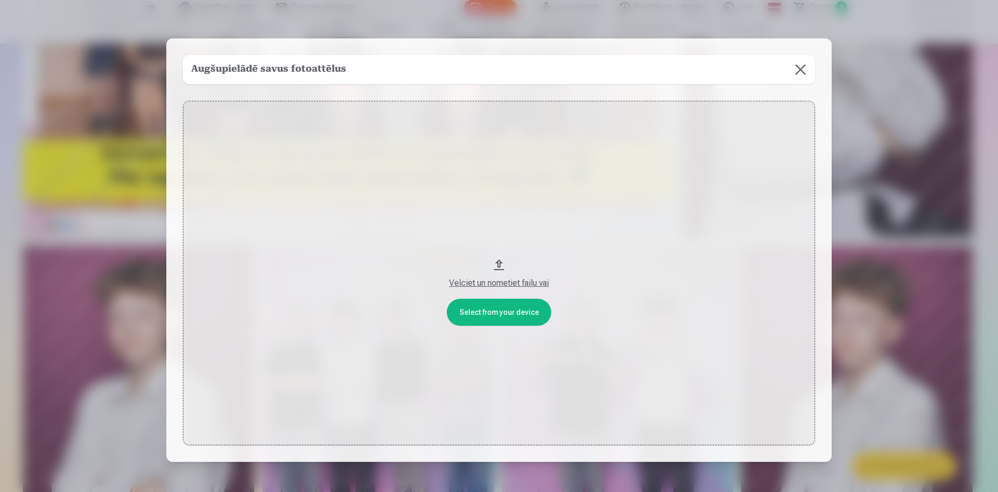
click at [512, 321] on button "Velciet un nometiet failu vai" at bounding box center [499, 273] width 632 height 345
click at [795, 68] on button at bounding box center [800, 69] width 29 height 29
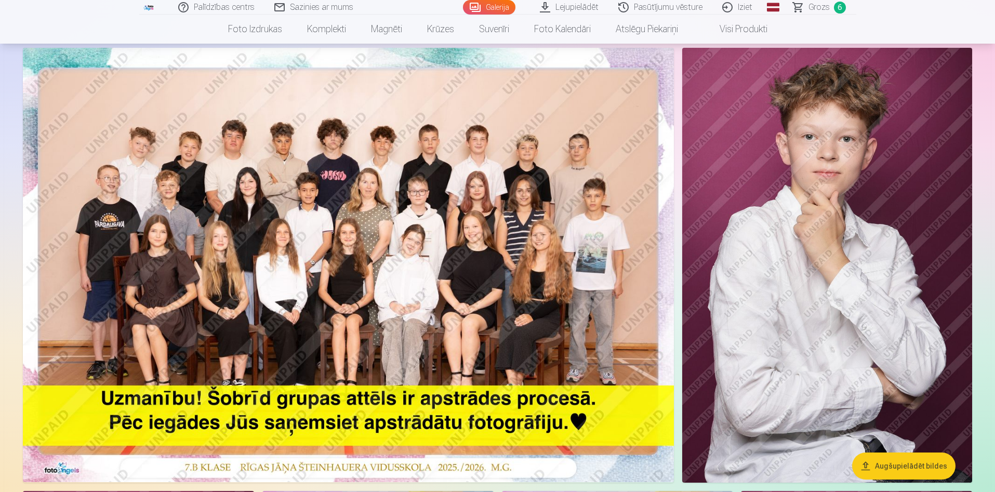
scroll to position [0, 0]
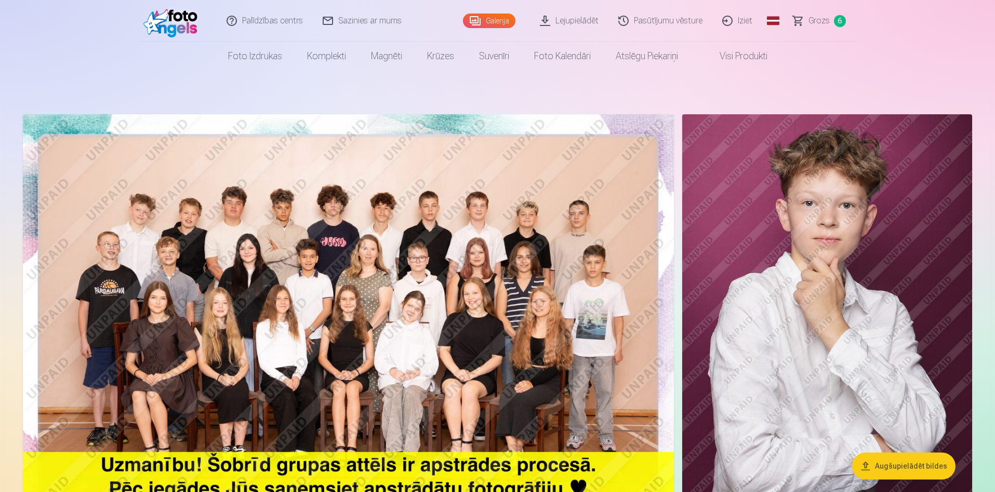
click at [802, 23] on link "Grozs 6" at bounding box center [820, 21] width 73 height 42
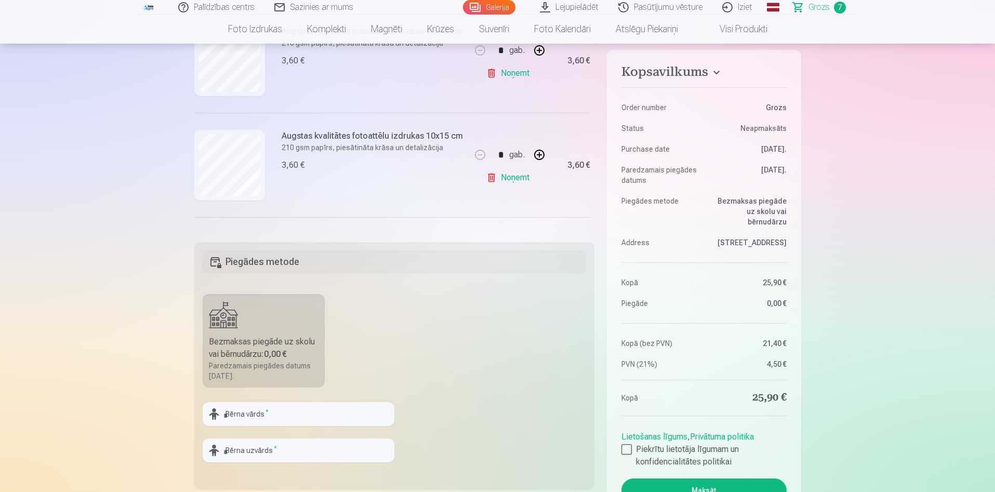
scroll to position [572, 0]
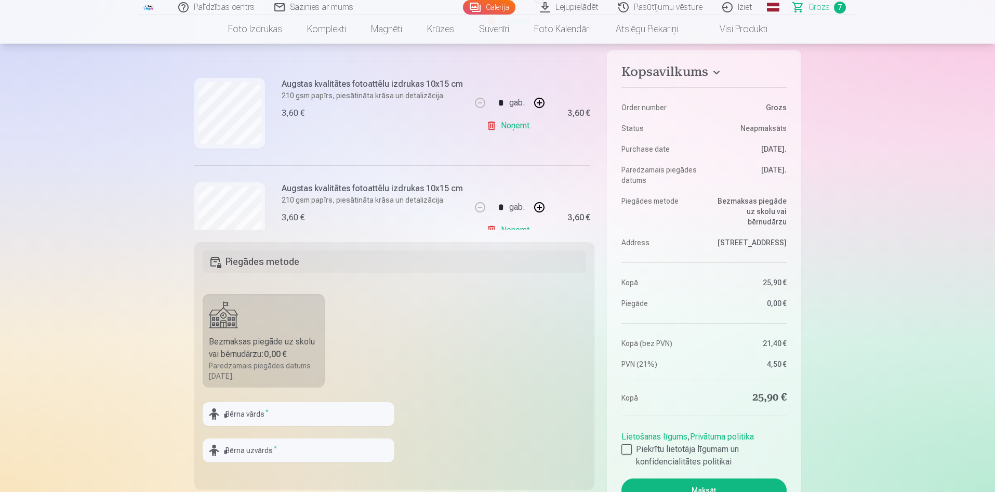
click at [517, 124] on link "Noņemt" at bounding box center [509, 125] width 47 height 21
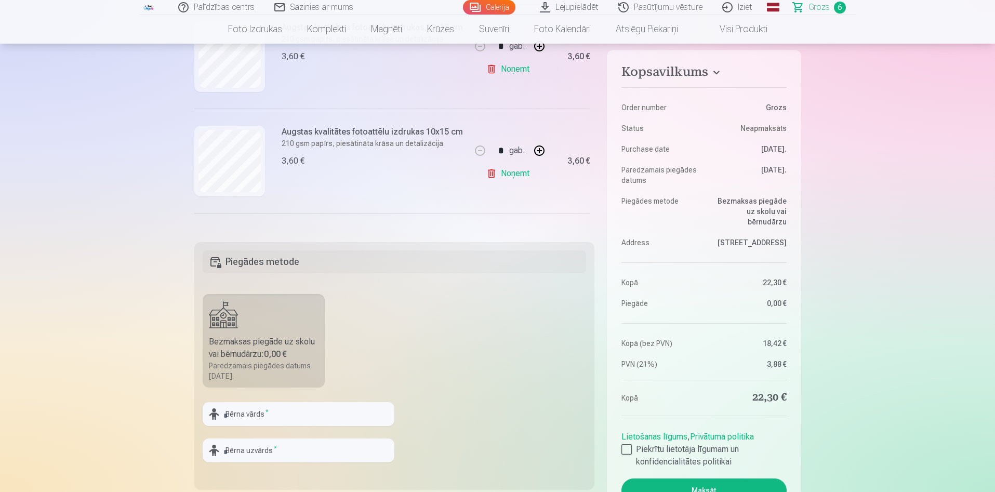
scroll to position [198, 0]
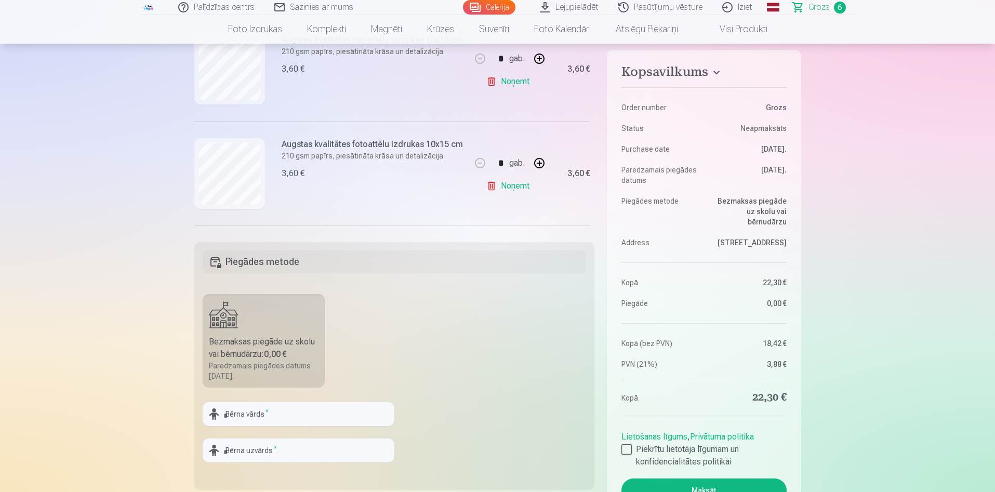
click at [522, 190] on link "Noņemt" at bounding box center [509, 186] width 47 height 21
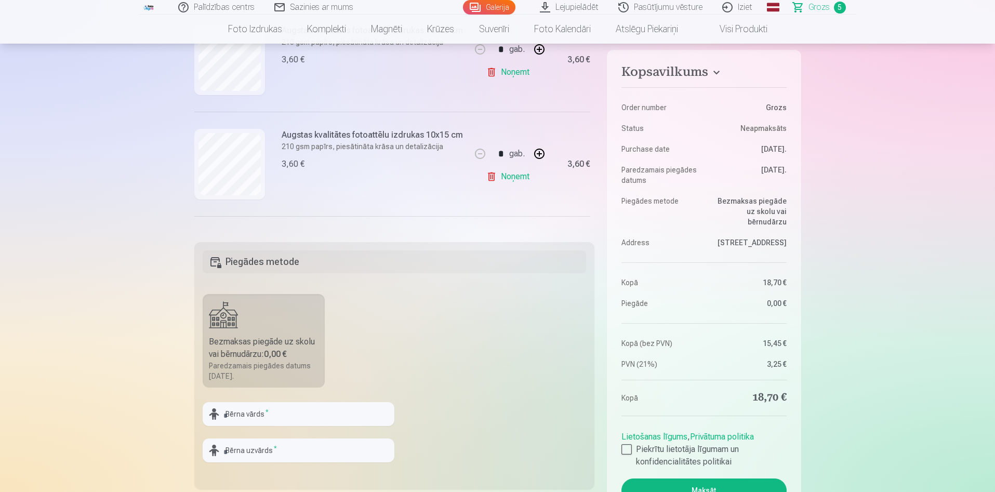
scroll to position [364, 0]
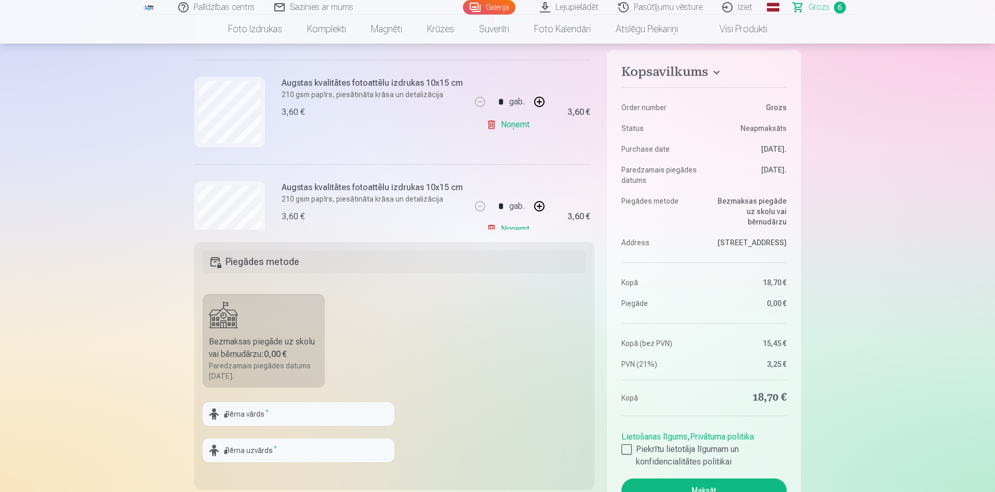
click at [509, 127] on link "Noņemt" at bounding box center [509, 124] width 47 height 21
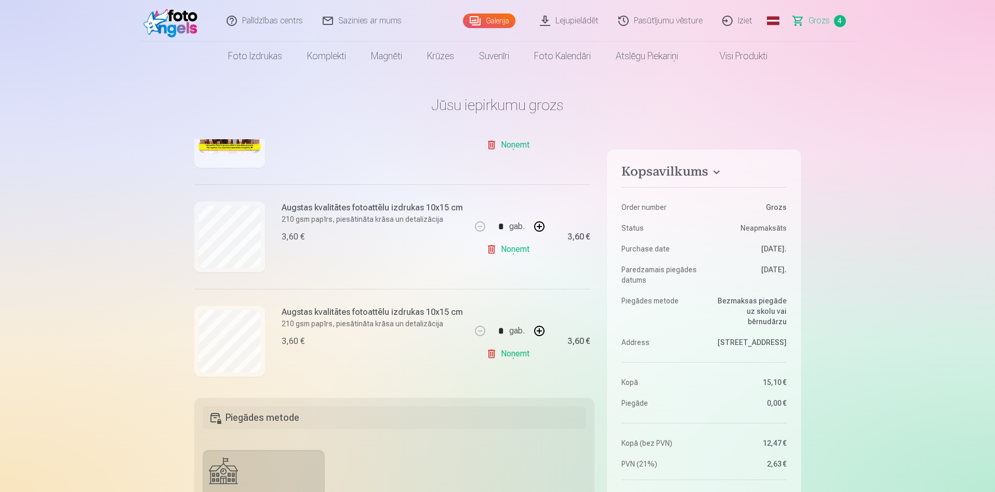
scroll to position [197, 0]
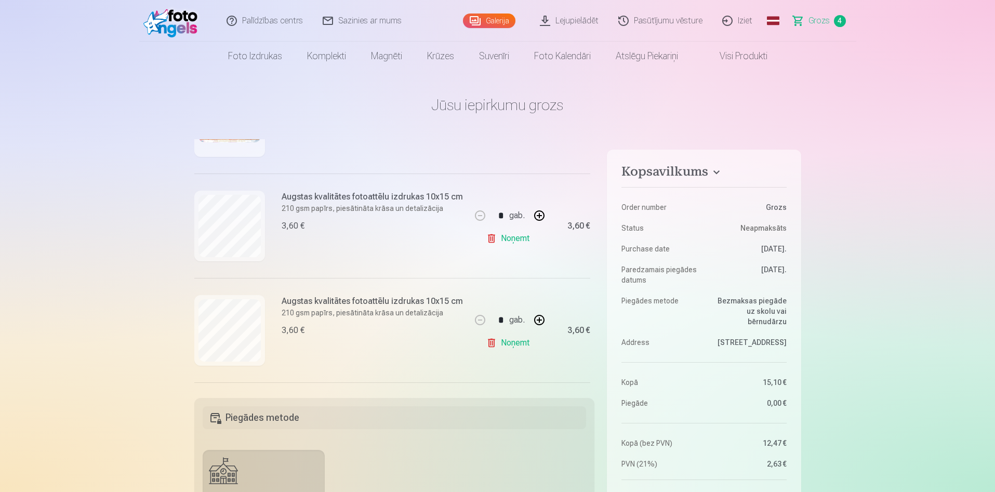
click at [662, 22] on link "Pasūtījumu vēsture" at bounding box center [661, 21] width 104 height 42
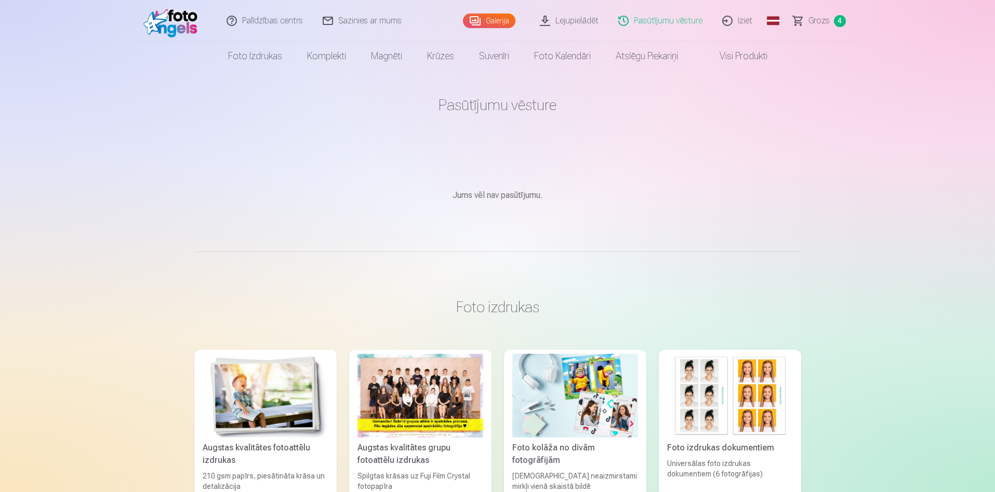
click at [803, 25] on link "Grozs 4" at bounding box center [820, 21] width 73 height 42
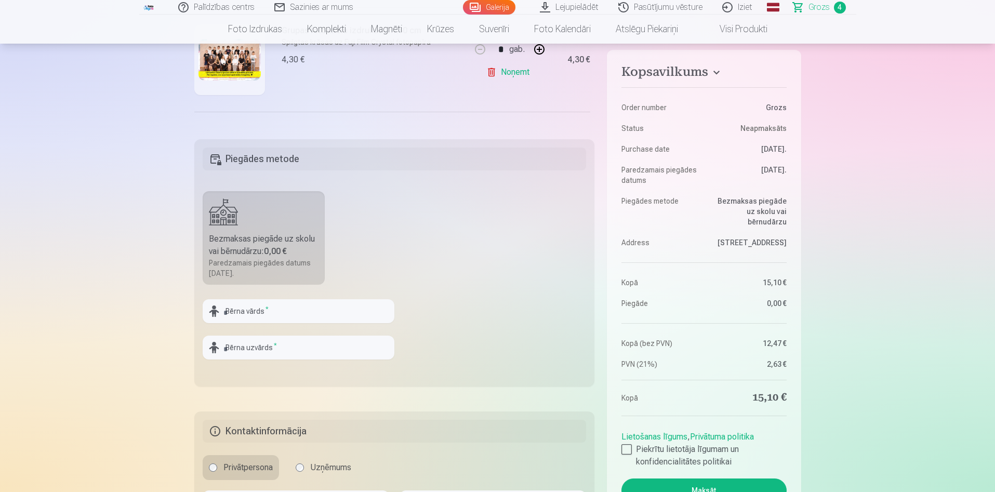
scroll to position [260, 0]
click at [289, 318] on input "text" at bounding box center [299, 310] width 192 height 24
type input "*"
type input "*******"
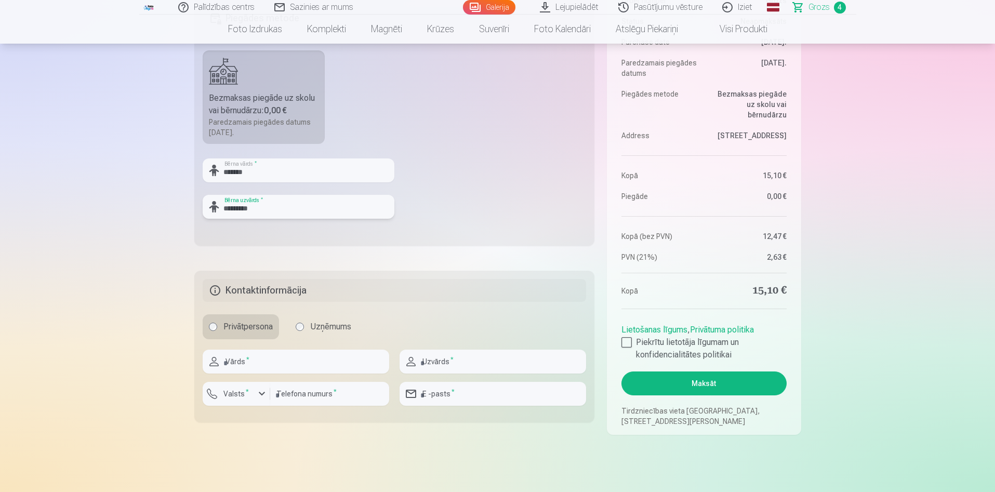
scroll to position [520, 0]
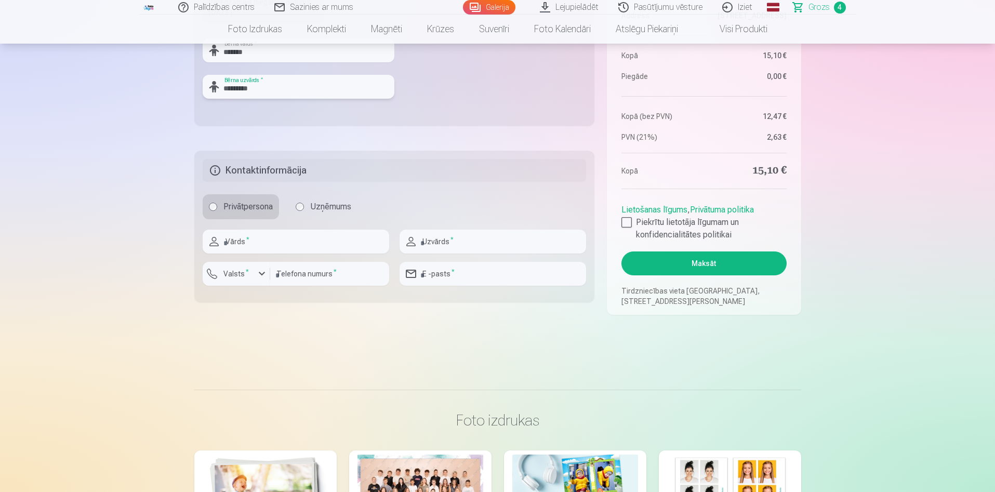
type input "*********"
click at [290, 244] on input "text" at bounding box center [296, 242] width 187 height 24
click at [468, 188] on fieldset "Kontaktinformācija Privātpersona Uzņēmums Vārds * Uzvārds * Valsts * Telefona n…" at bounding box center [394, 227] width 401 height 152
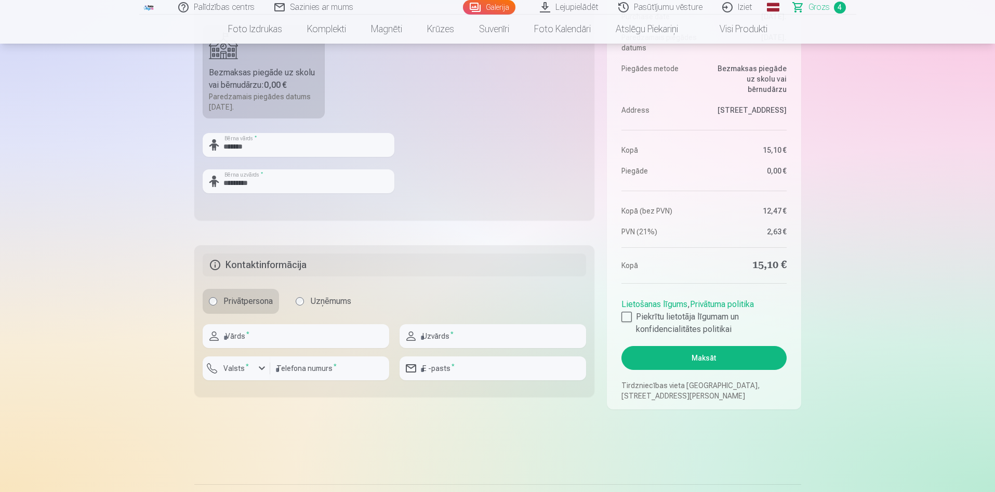
scroll to position [312, 0]
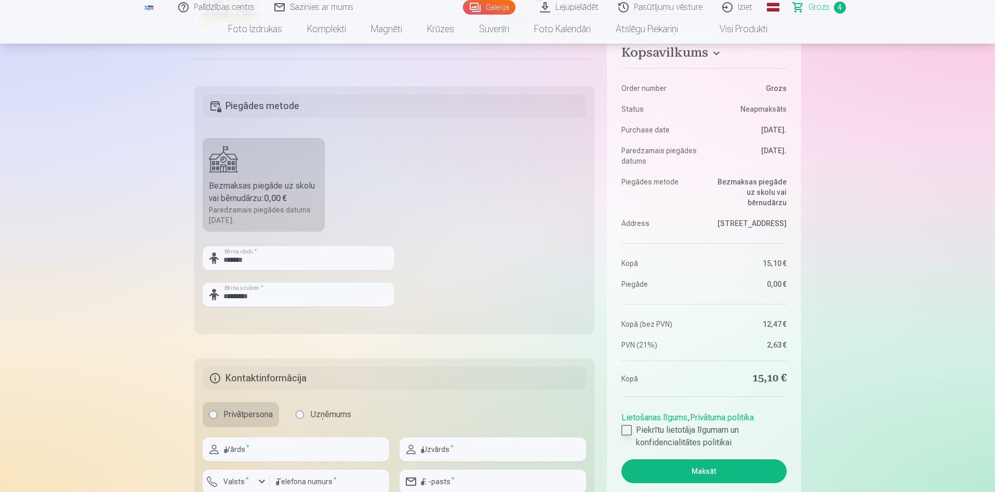
click at [627, 435] on div at bounding box center [627, 430] width 10 height 10
click at [299, 379] on h5 "Kontaktinformācija" at bounding box center [395, 378] width 384 height 23
click at [626, 433] on div at bounding box center [627, 430] width 10 height 10
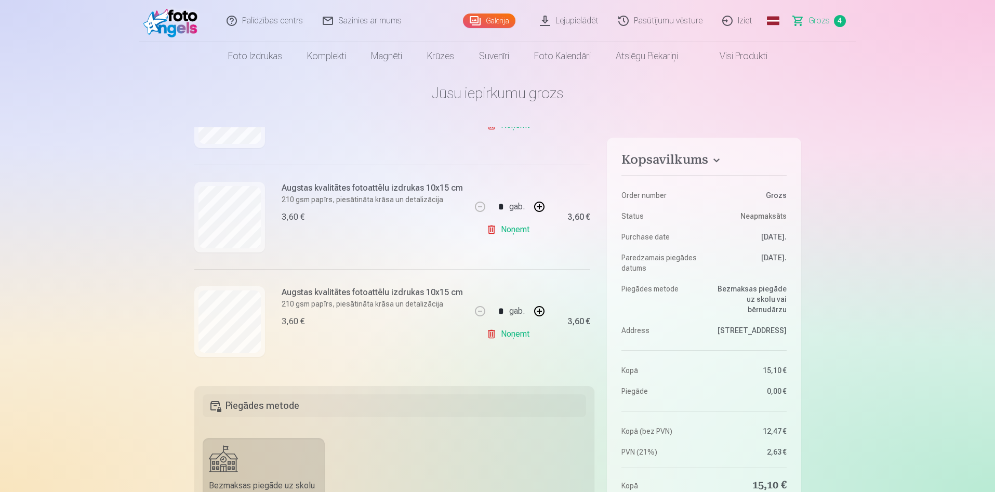
scroll to position [0, 0]
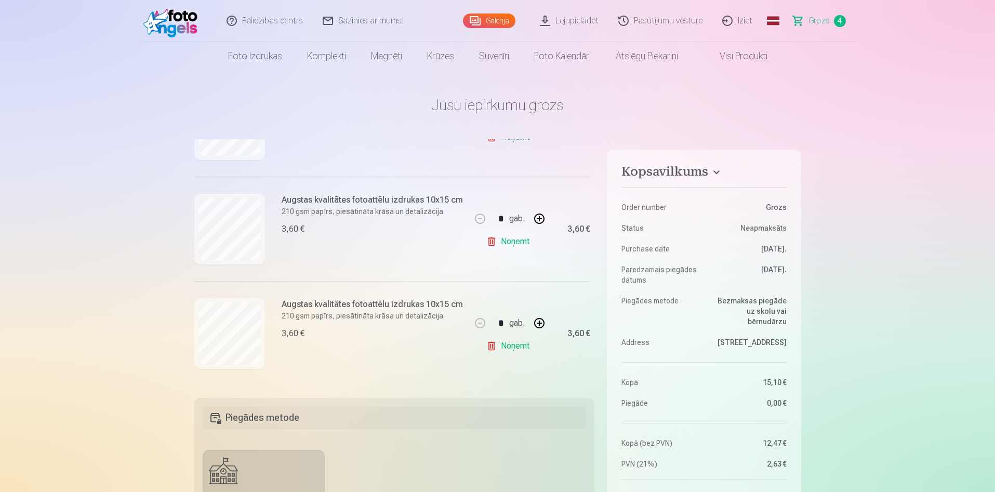
drag, startPoint x: 0, startPoint y: 337, endPoint x: 0, endPoint y: 279, distance: 58.7
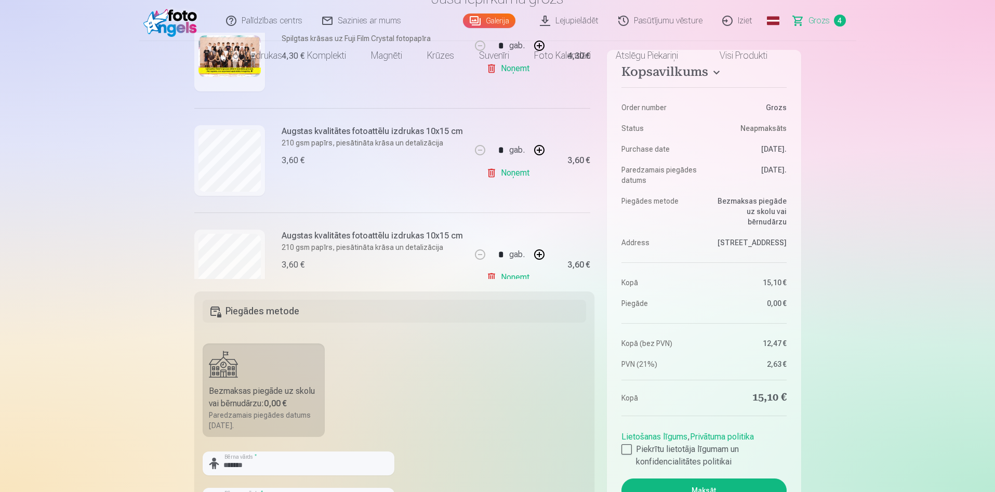
scroll to position [208, 0]
